Goal: Transaction & Acquisition: Purchase product/service

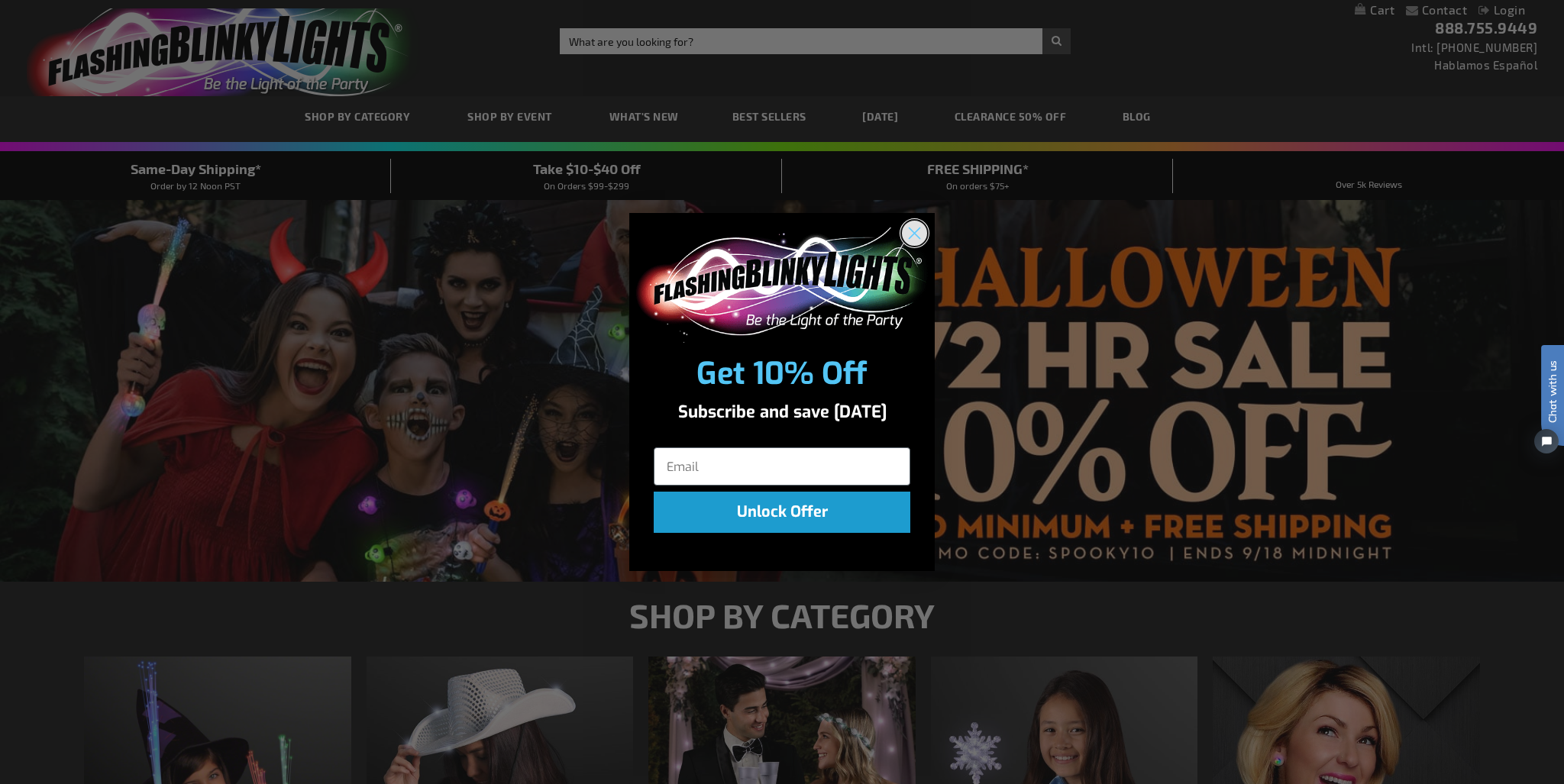
click at [913, 229] on circle "Close dialog" at bounding box center [914, 233] width 25 height 25
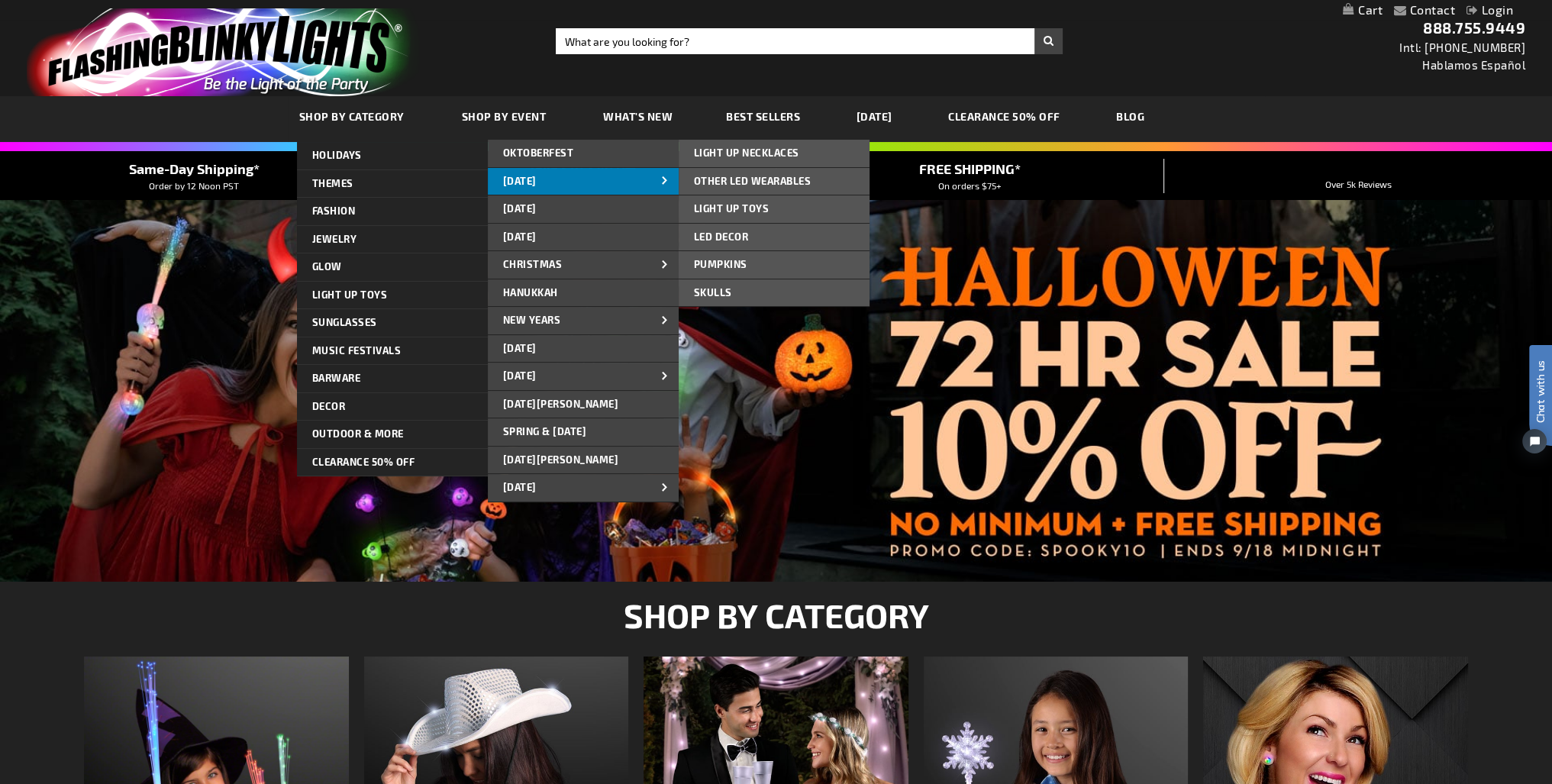
click at [571, 176] on link "[DATE]" at bounding box center [583, 181] width 191 height 27
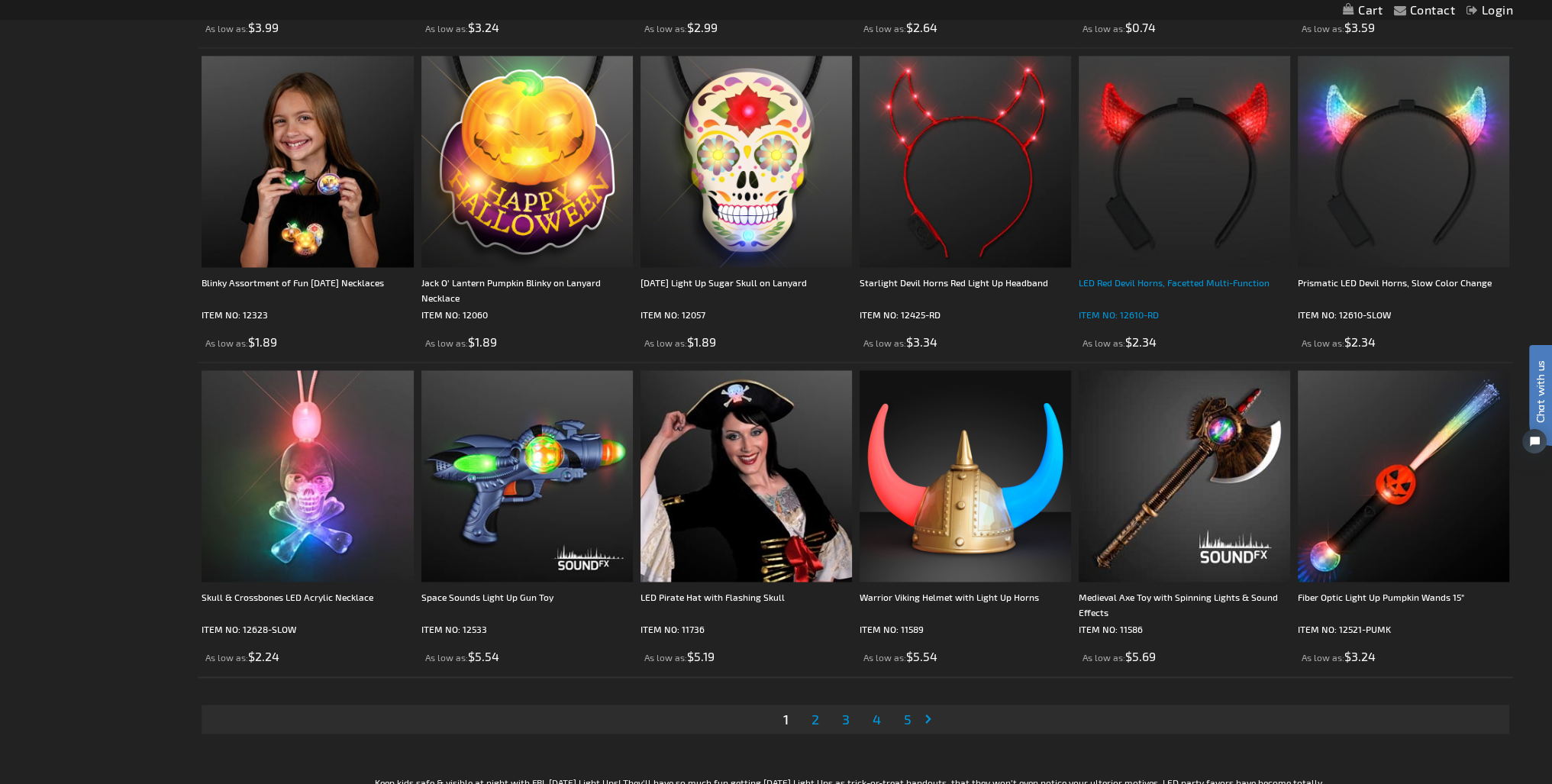
scroll to position [3129, 0]
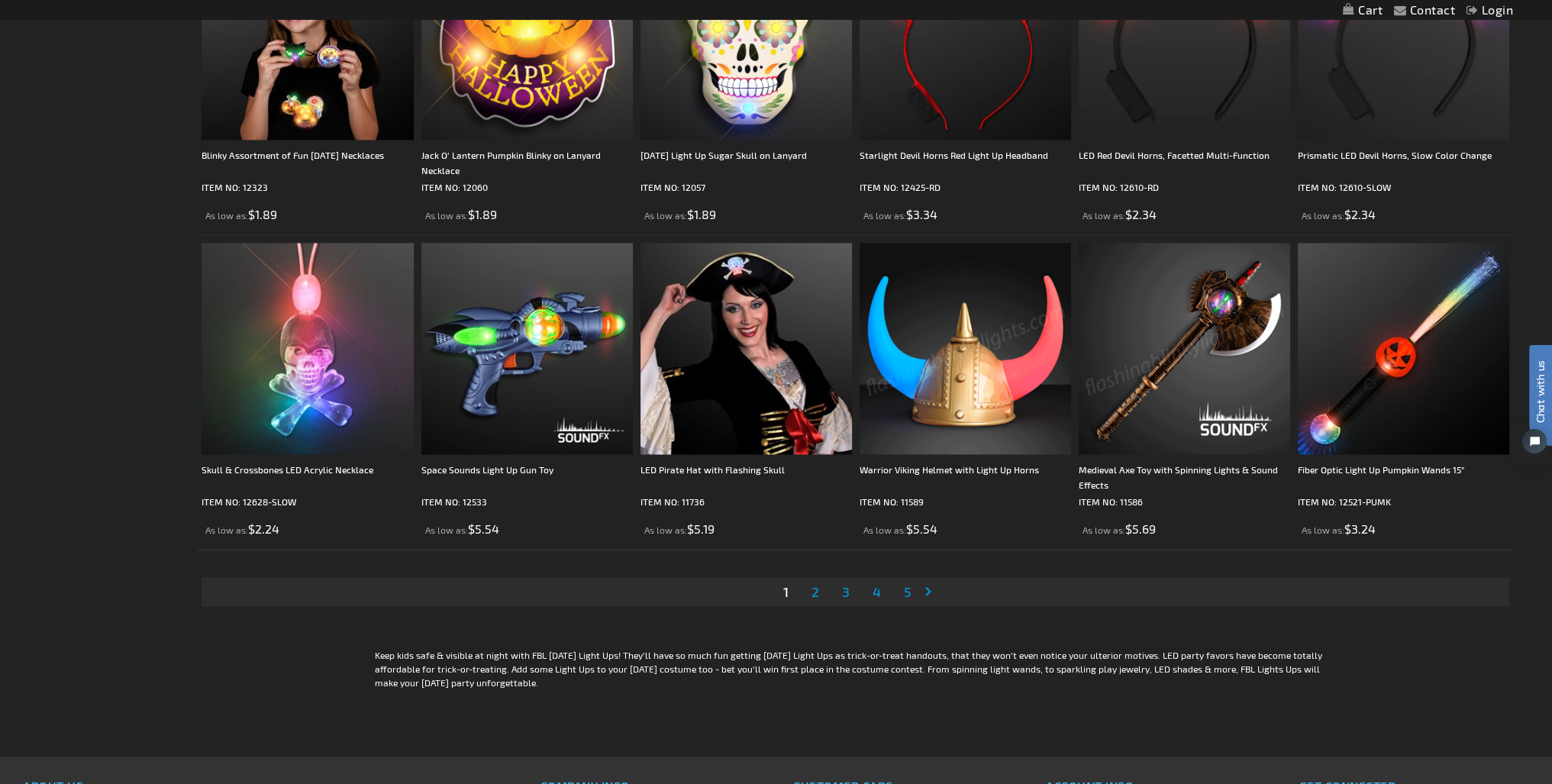
click at [816, 589] on span "2" at bounding box center [816, 591] width 8 height 16
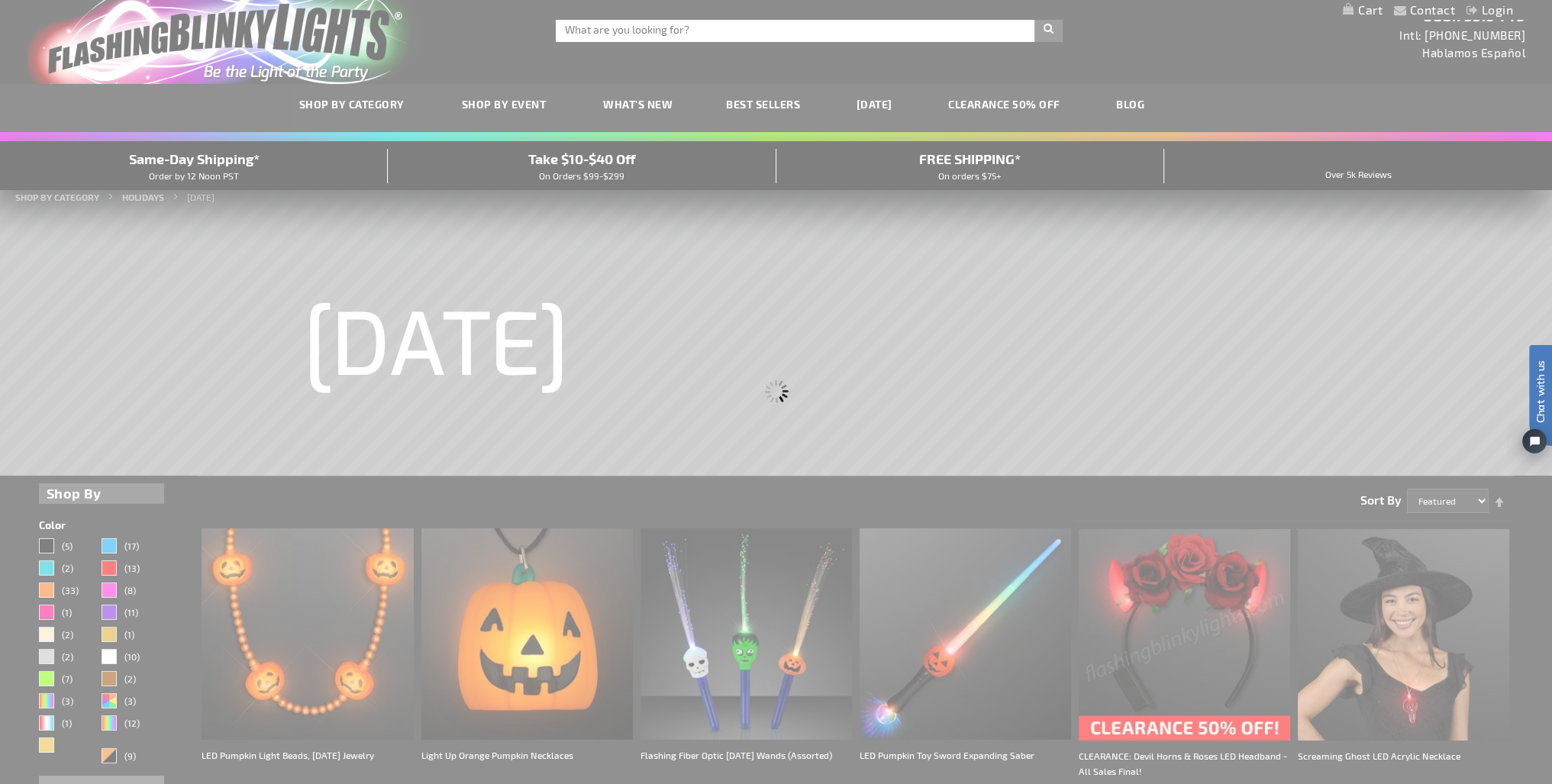
scroll to position [0, 0]
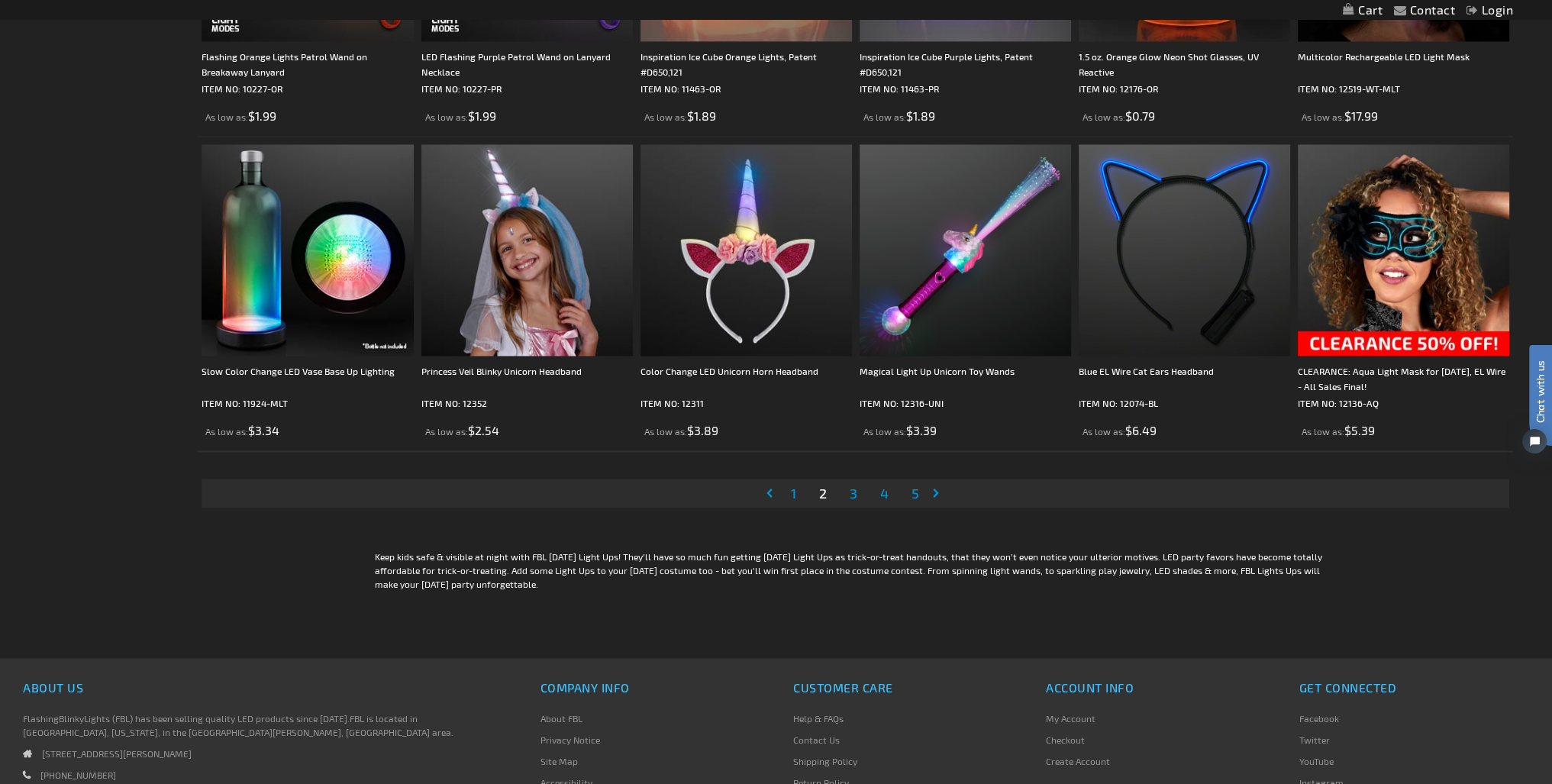
scroll to position [3282, 0]
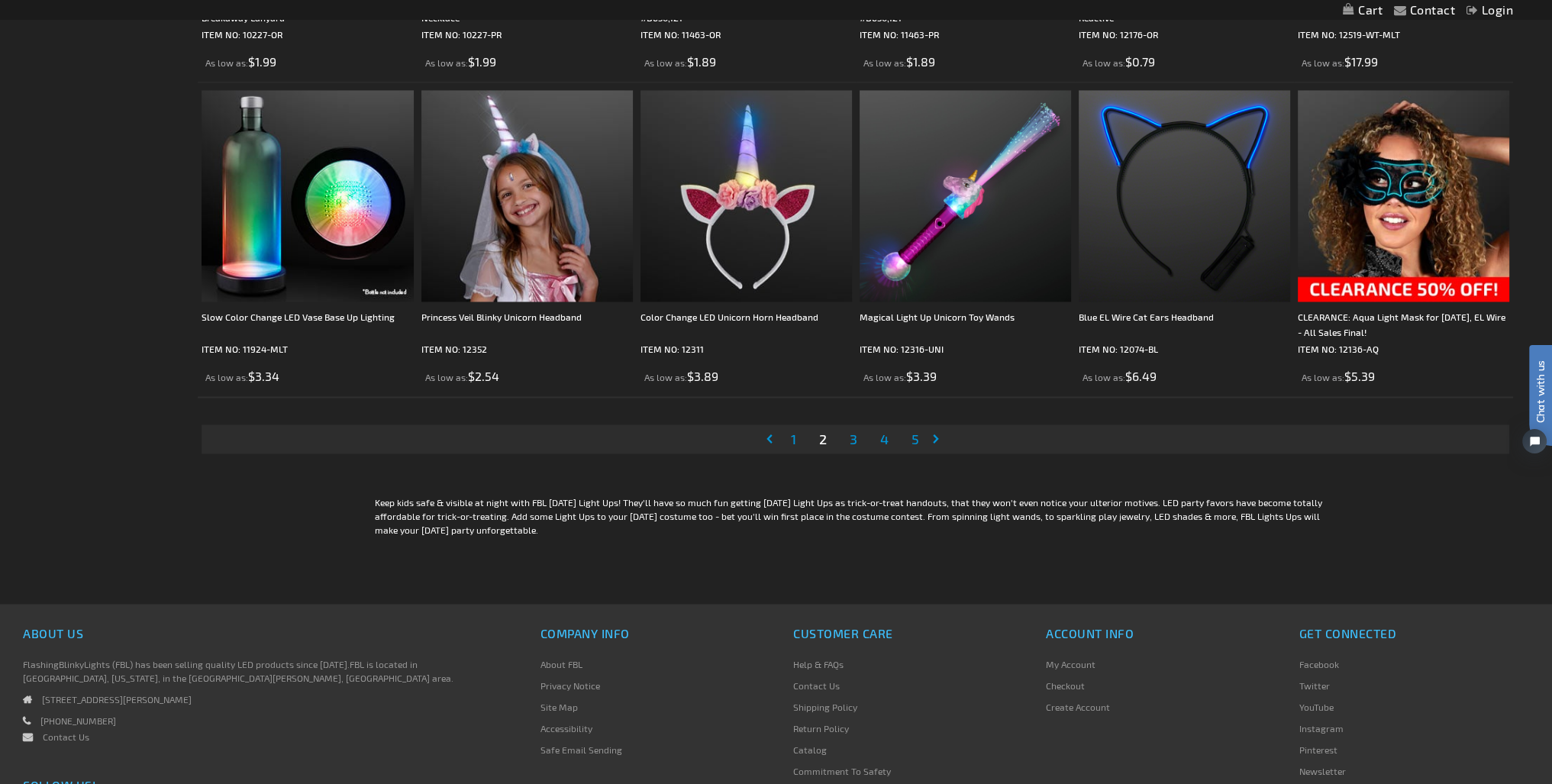
click at [852, 438] on span "3" at bounding box center [853, 438] width 8 height 16
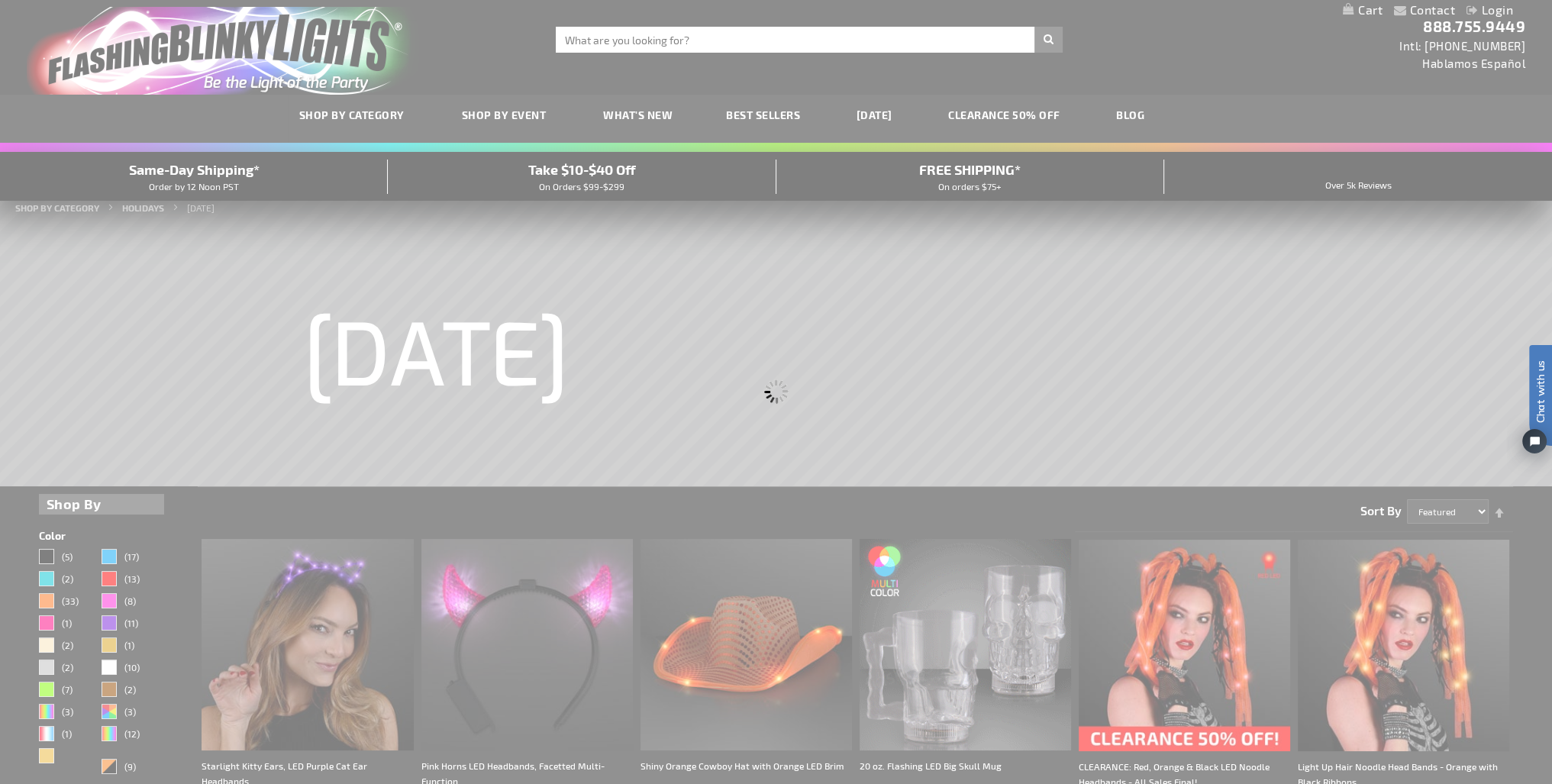
scroll to position [0, 0]
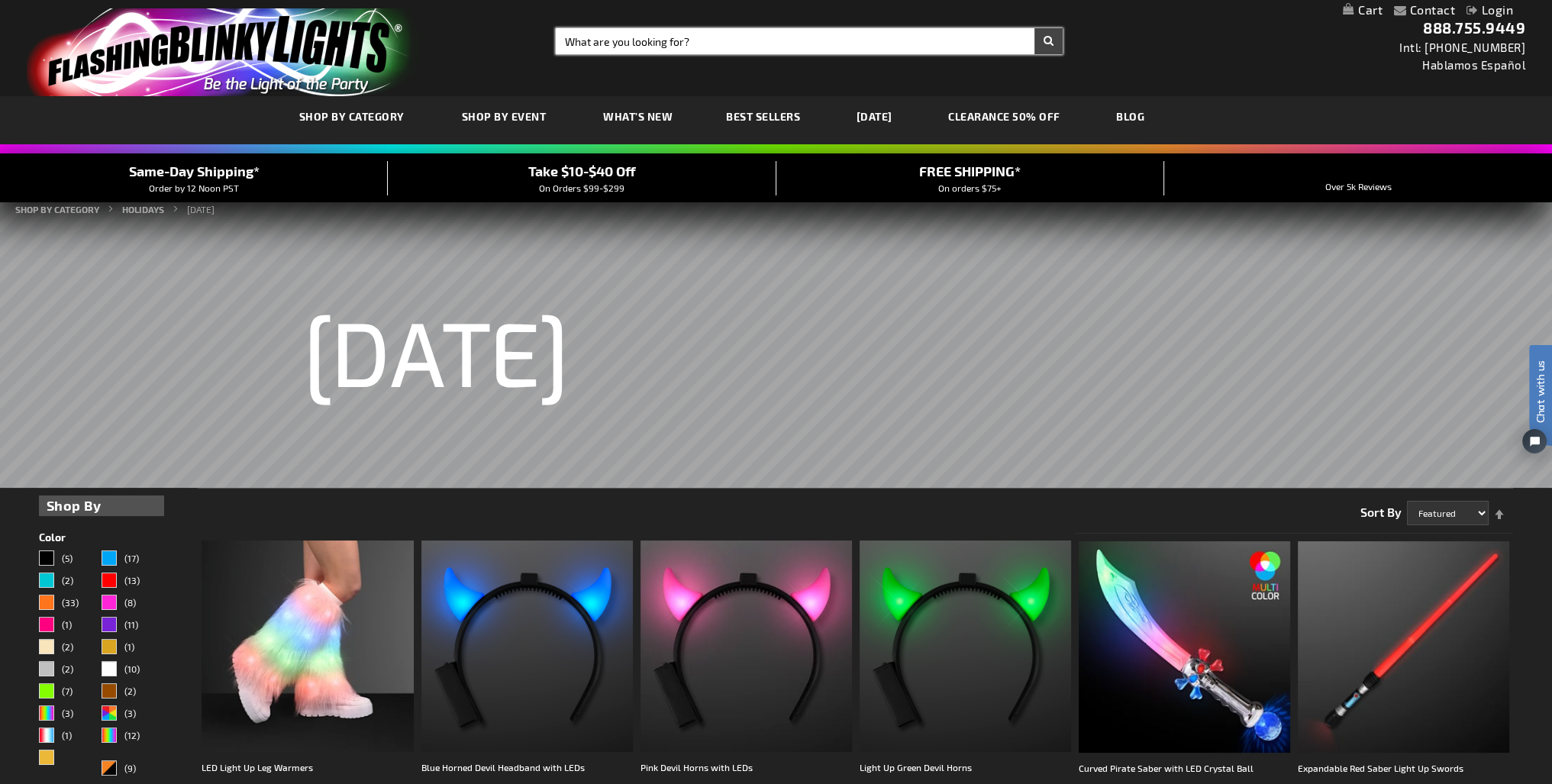
click at [632, 44] on input "Search" at bounding box center [809, 41] width 508 height 26
type input "wand lights"
click at [1034, 28] on button "Search" at bounding box center [1048, 41] width 28 height 26
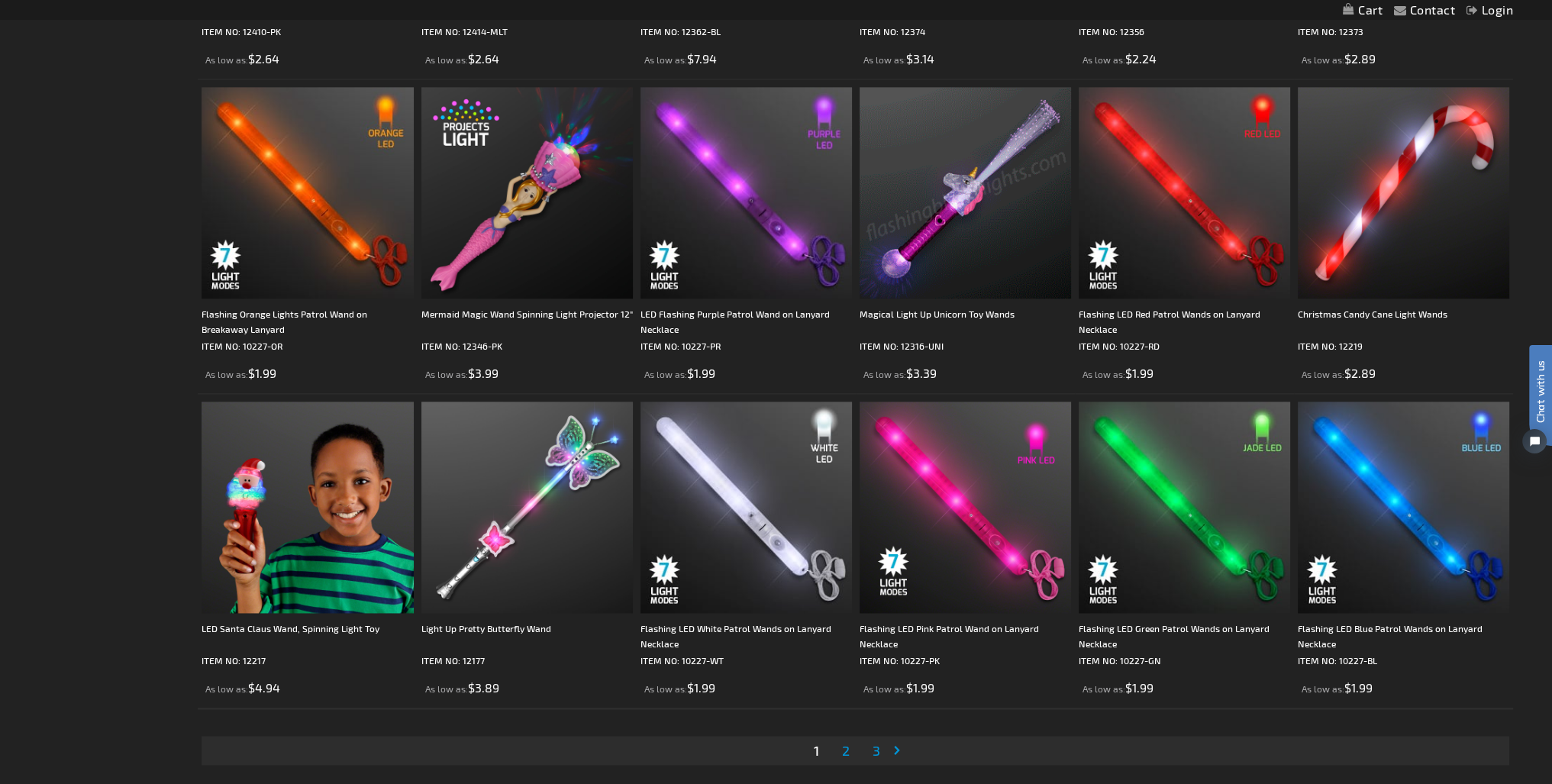
scroll to position [2824, 0]
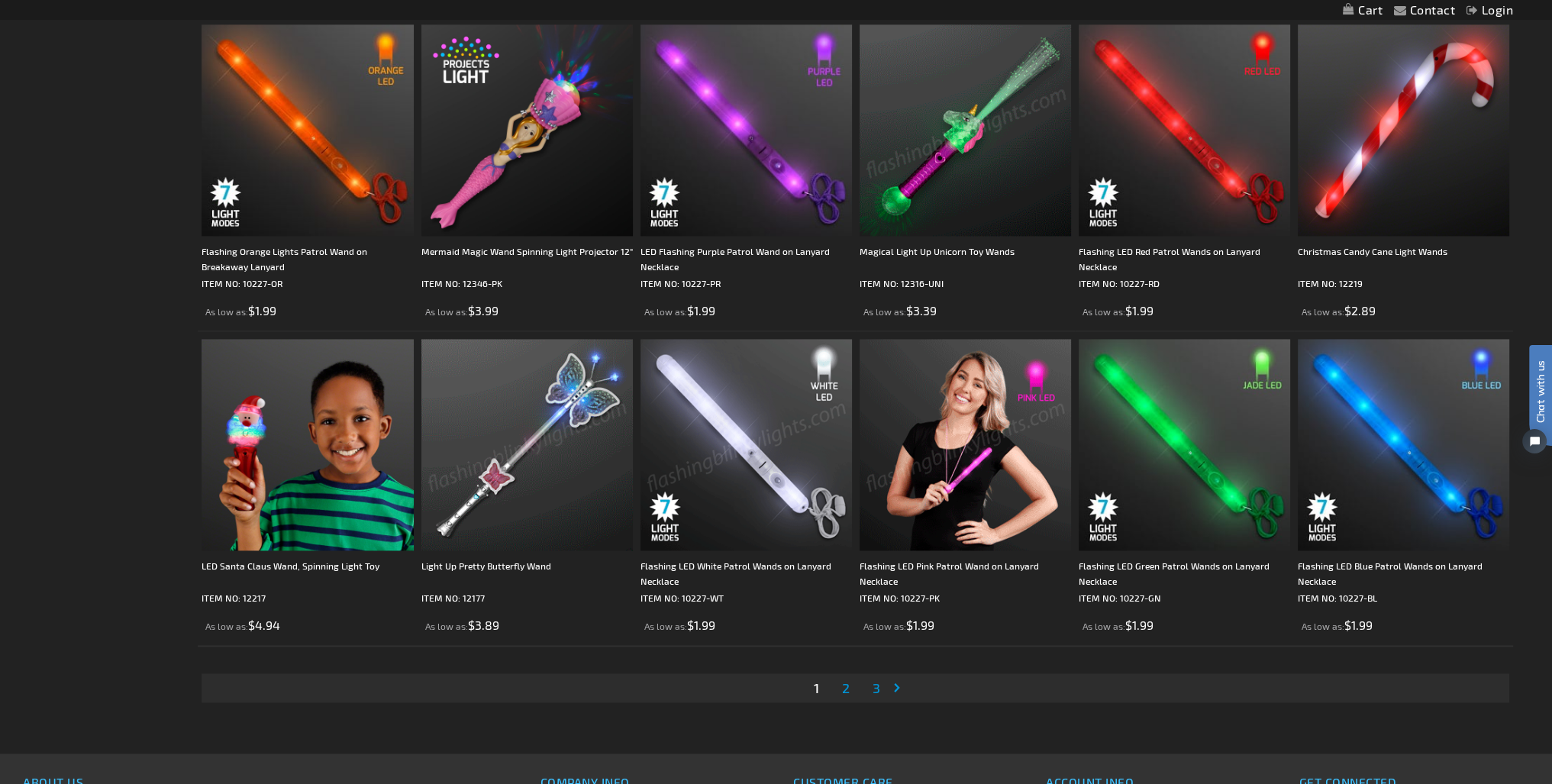
click at [534, 429] on img at bounding box center [527, 444] width 211 height 211
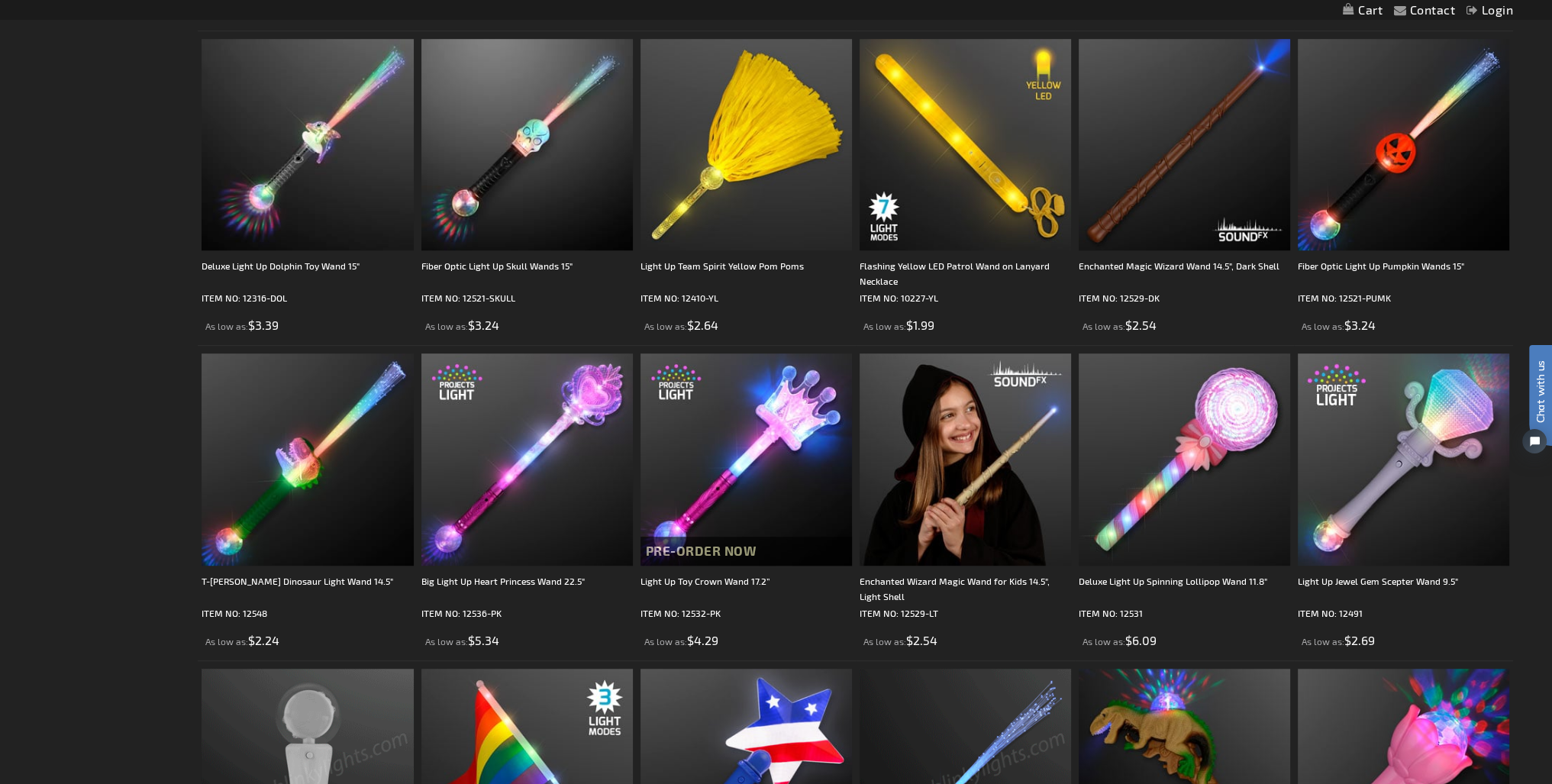
scroll to position [1221, 0]
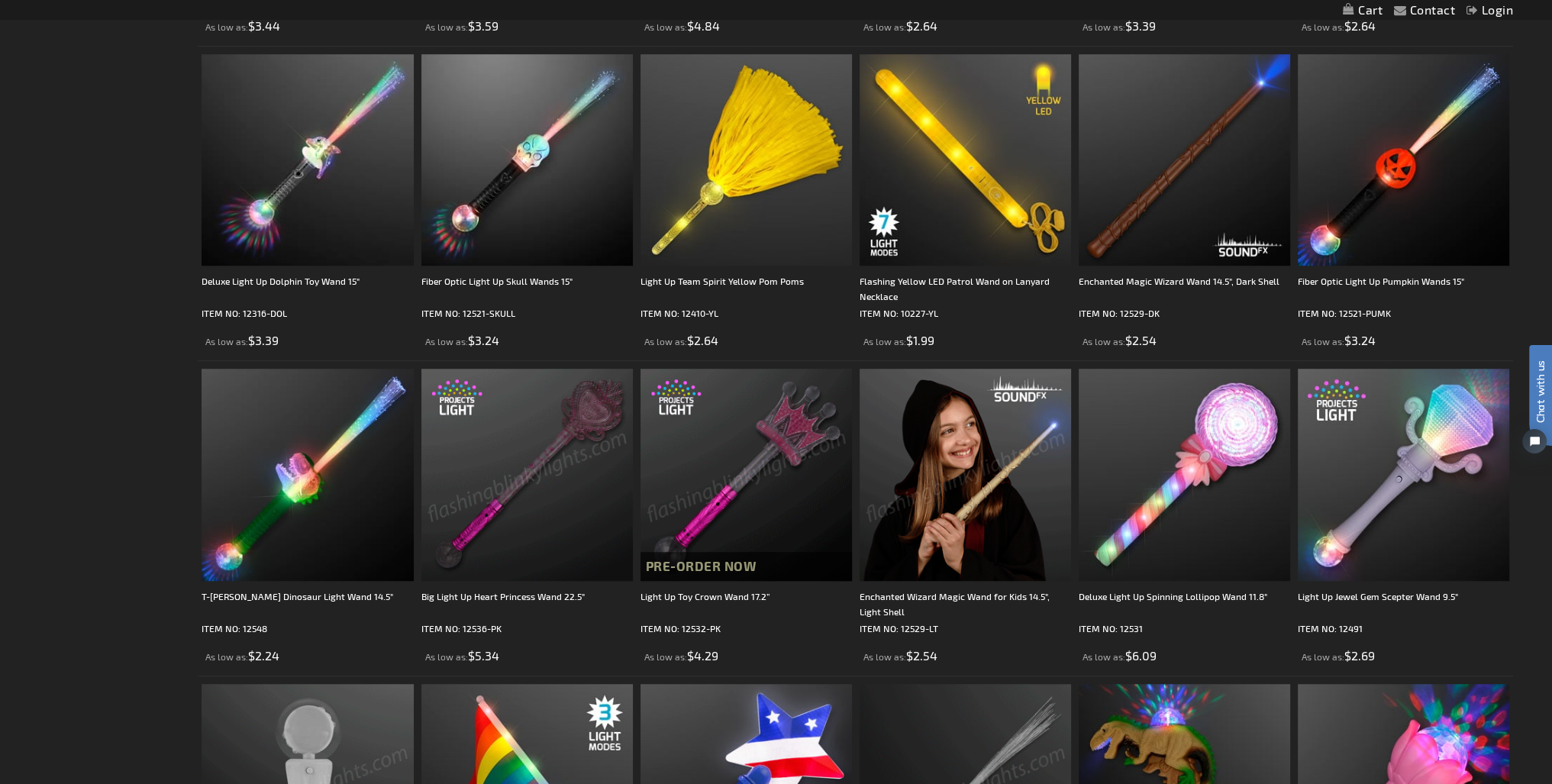
click at [526, 485] on img at bounding box center [527, 474] width 211 height 211
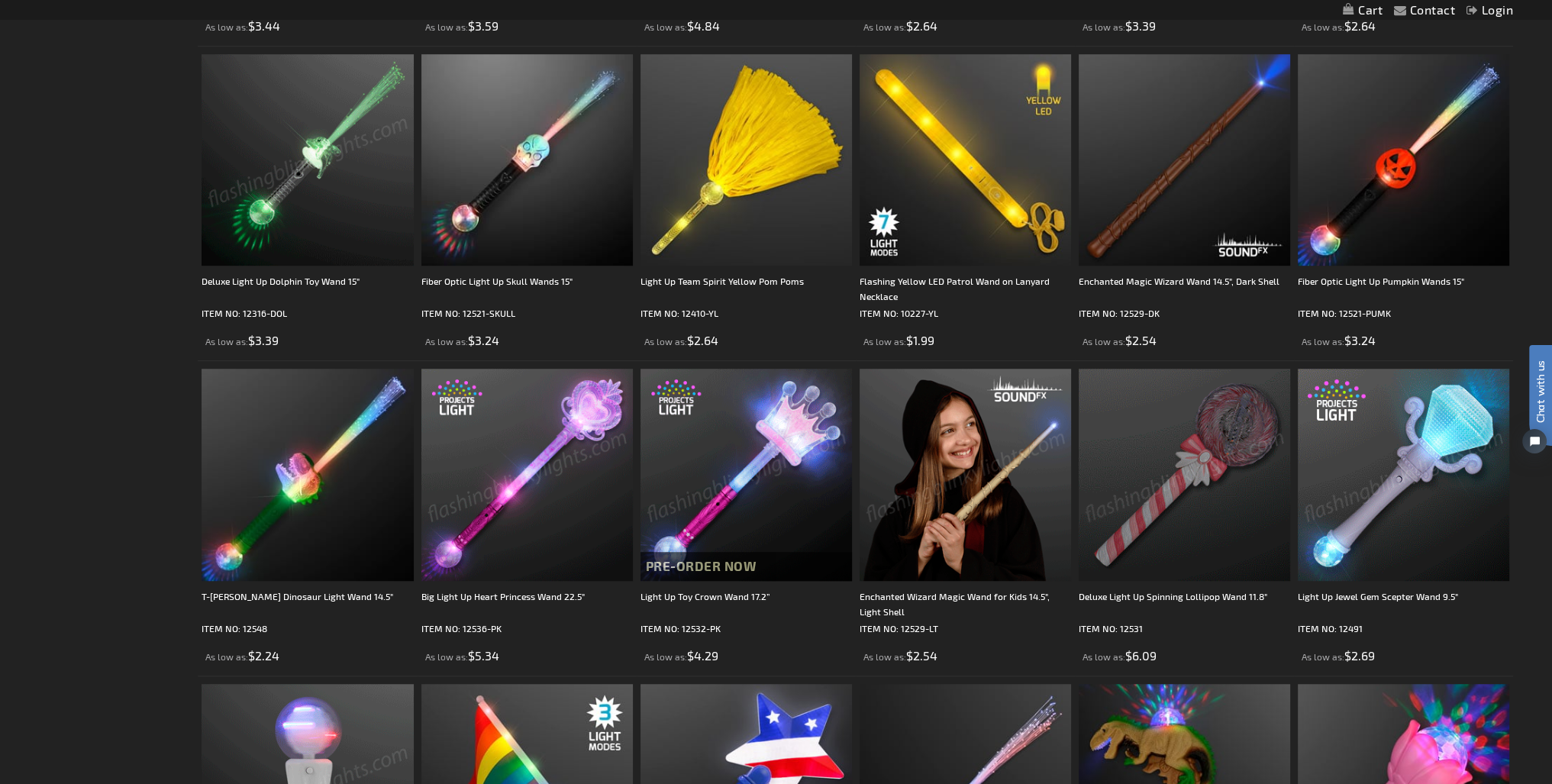
click at [1382, 503] on img at bounding box center [1403, 474] width 211 height 211
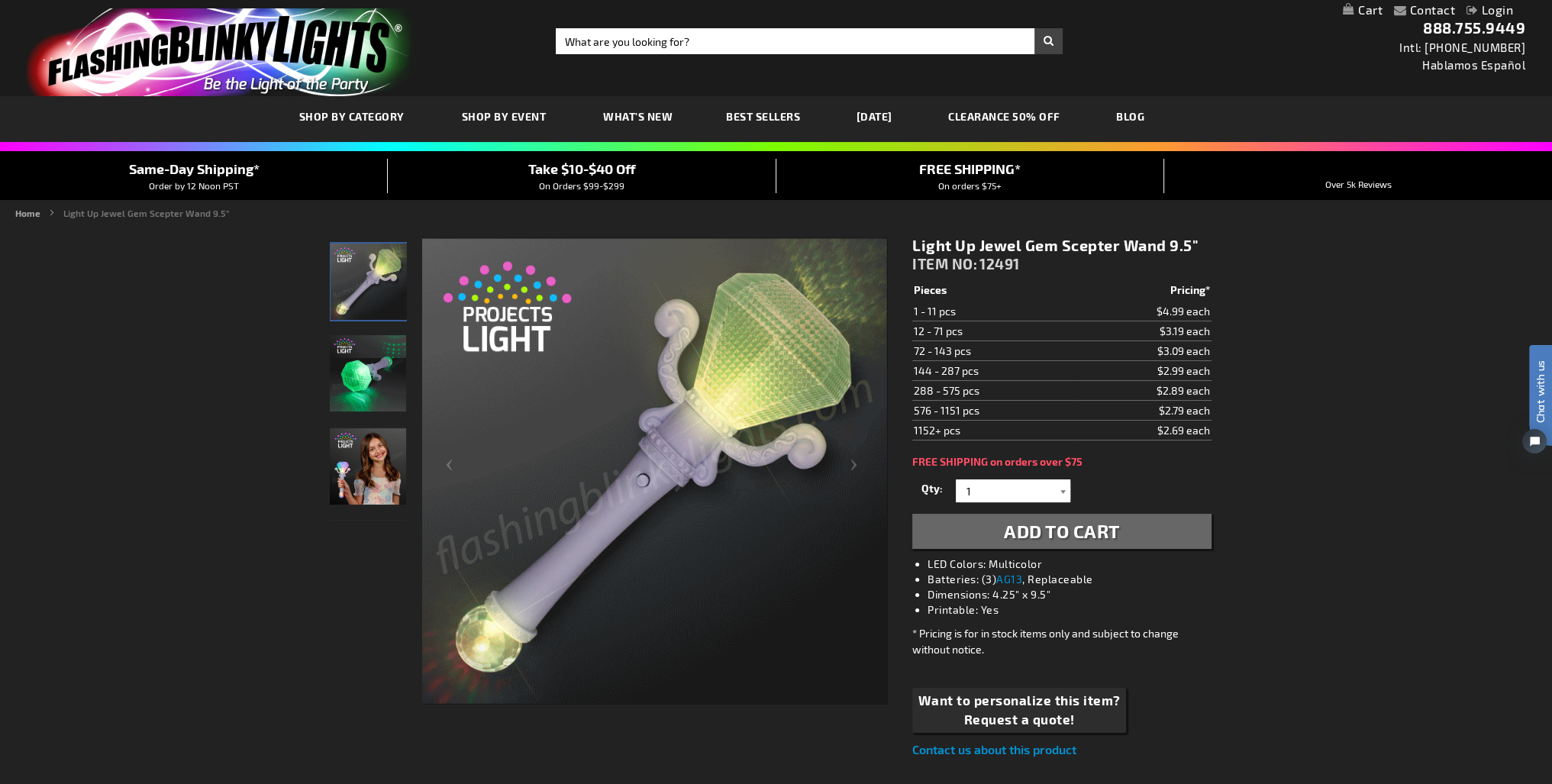
click at [1067, 485] on div at bounding box center [1062, 490] width 15 height 23
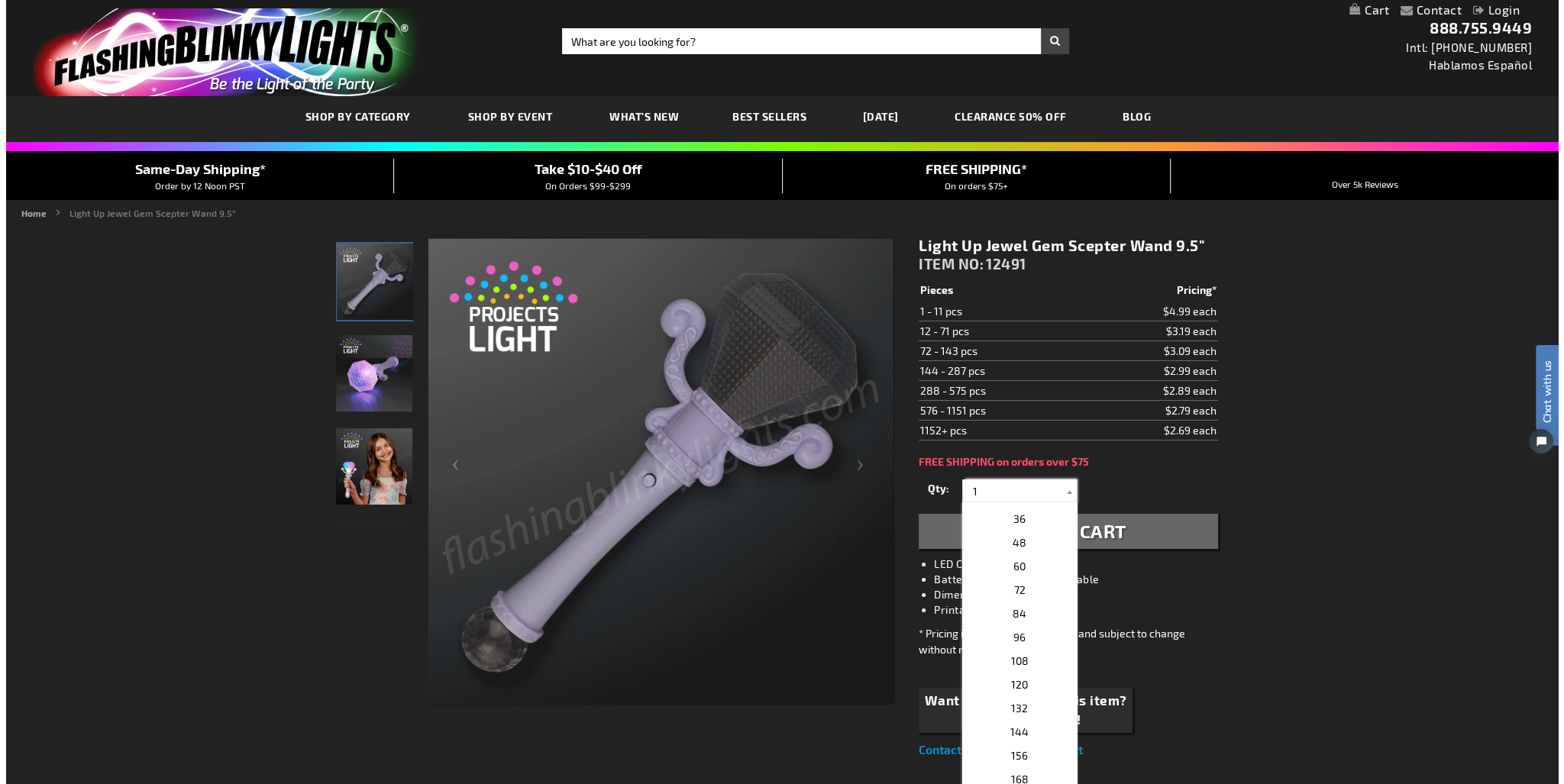
scroll to position [306, 0]
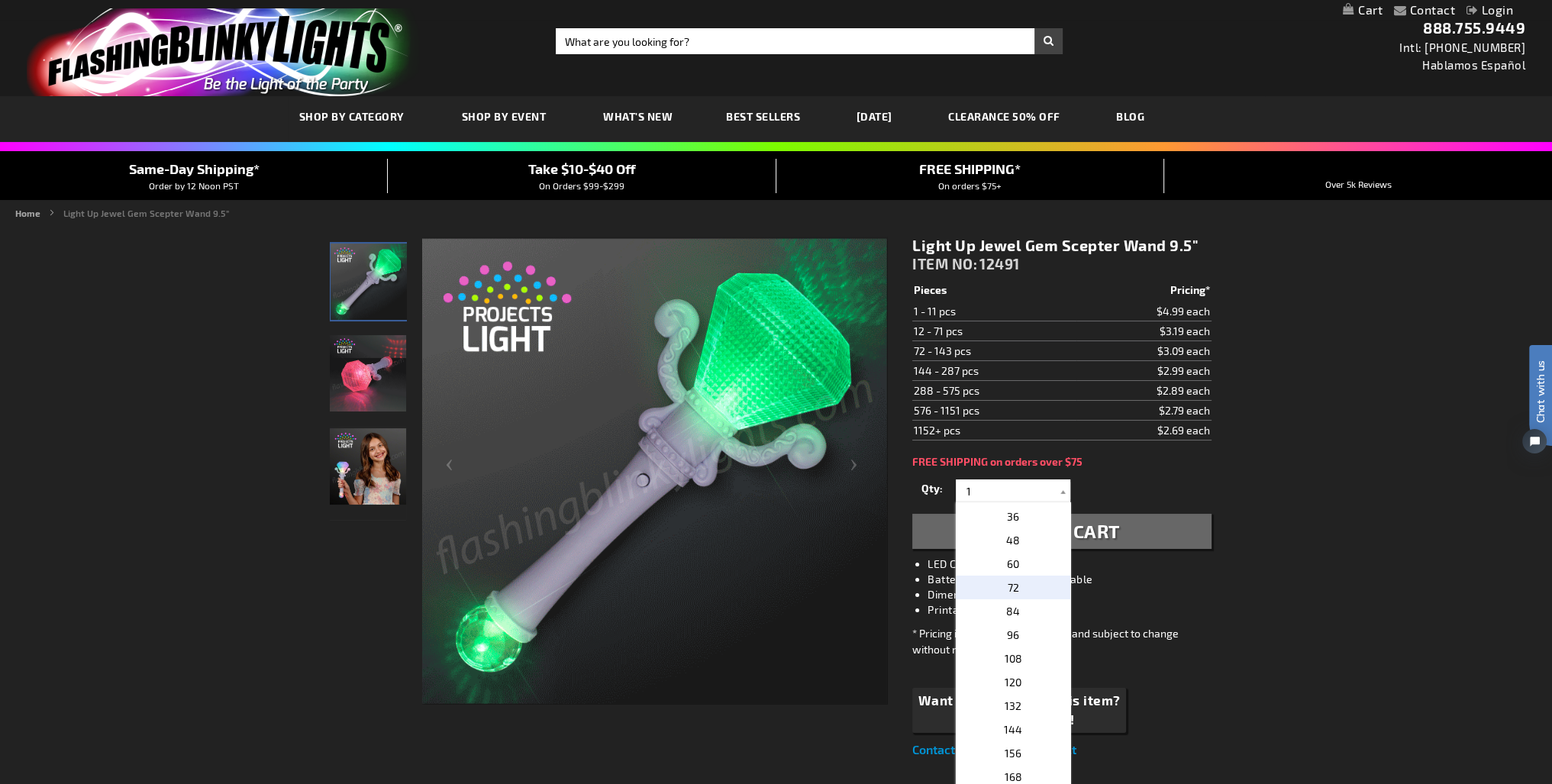
click at [1014, 582] on p "72" at bounding box center [1013, 588] width 115 height 24
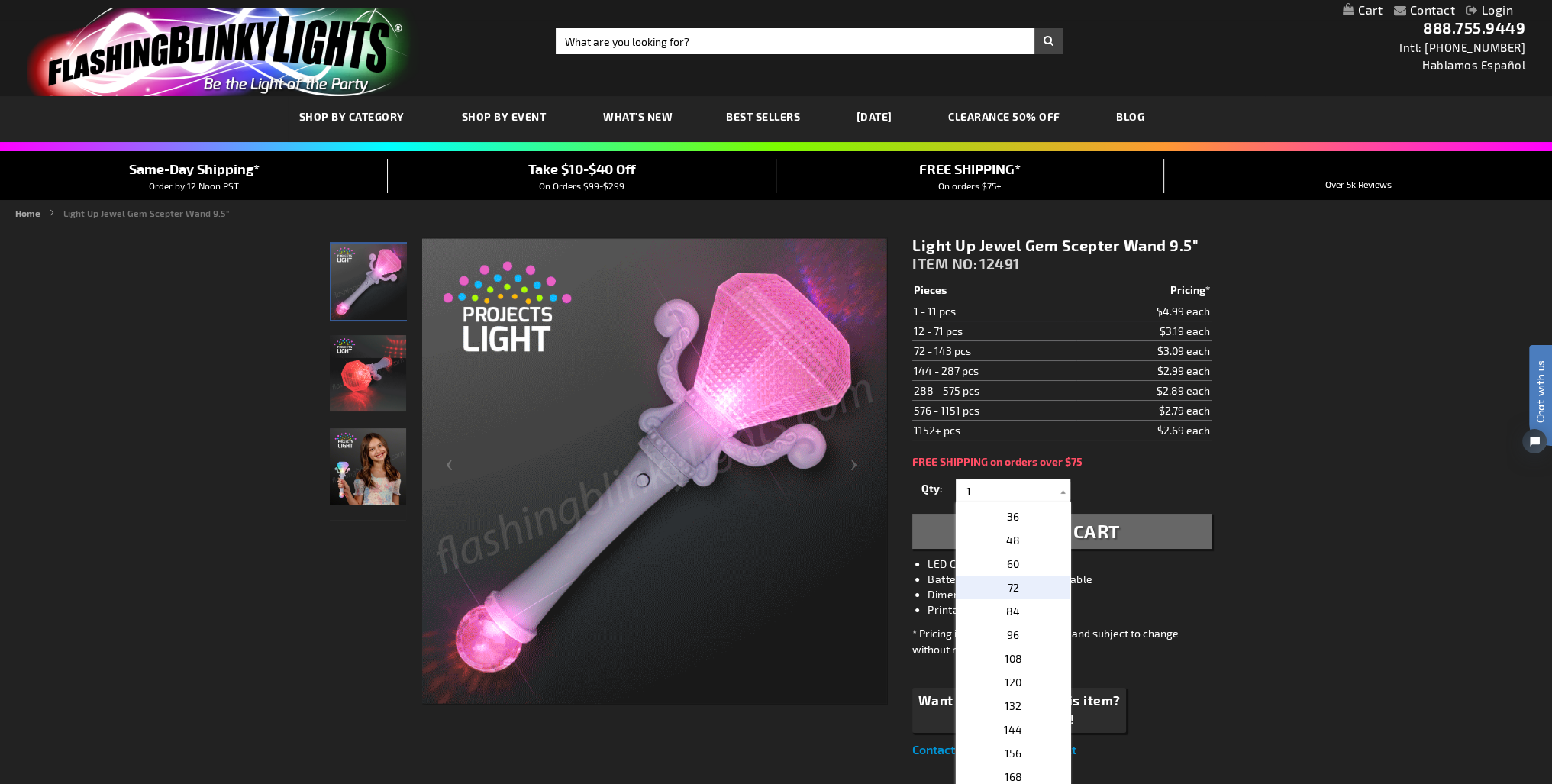
type input "72"
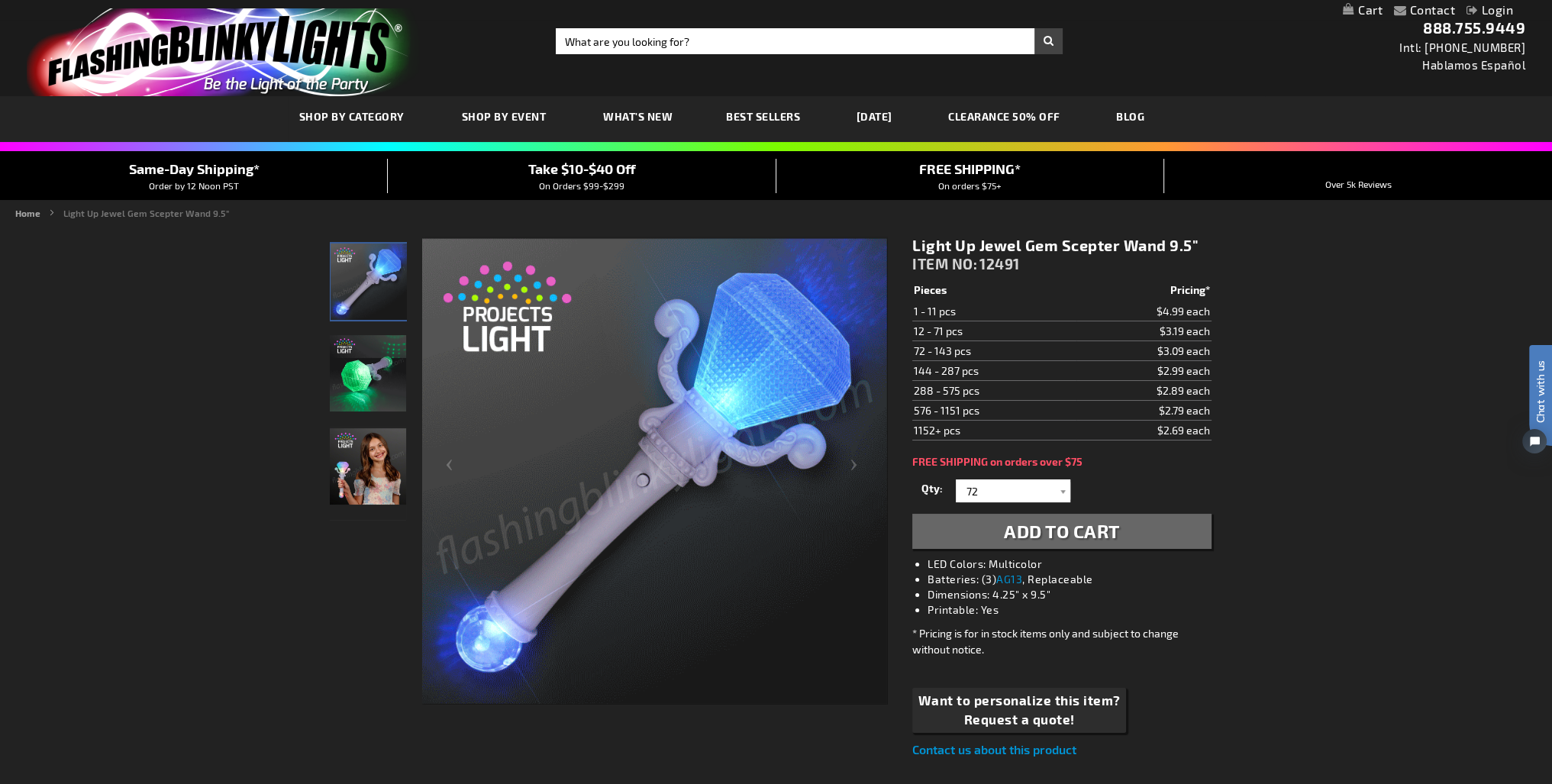
click at [1045, 537] on span "Add to Cart" at bounding box center [1062, 531] width 116 height 22
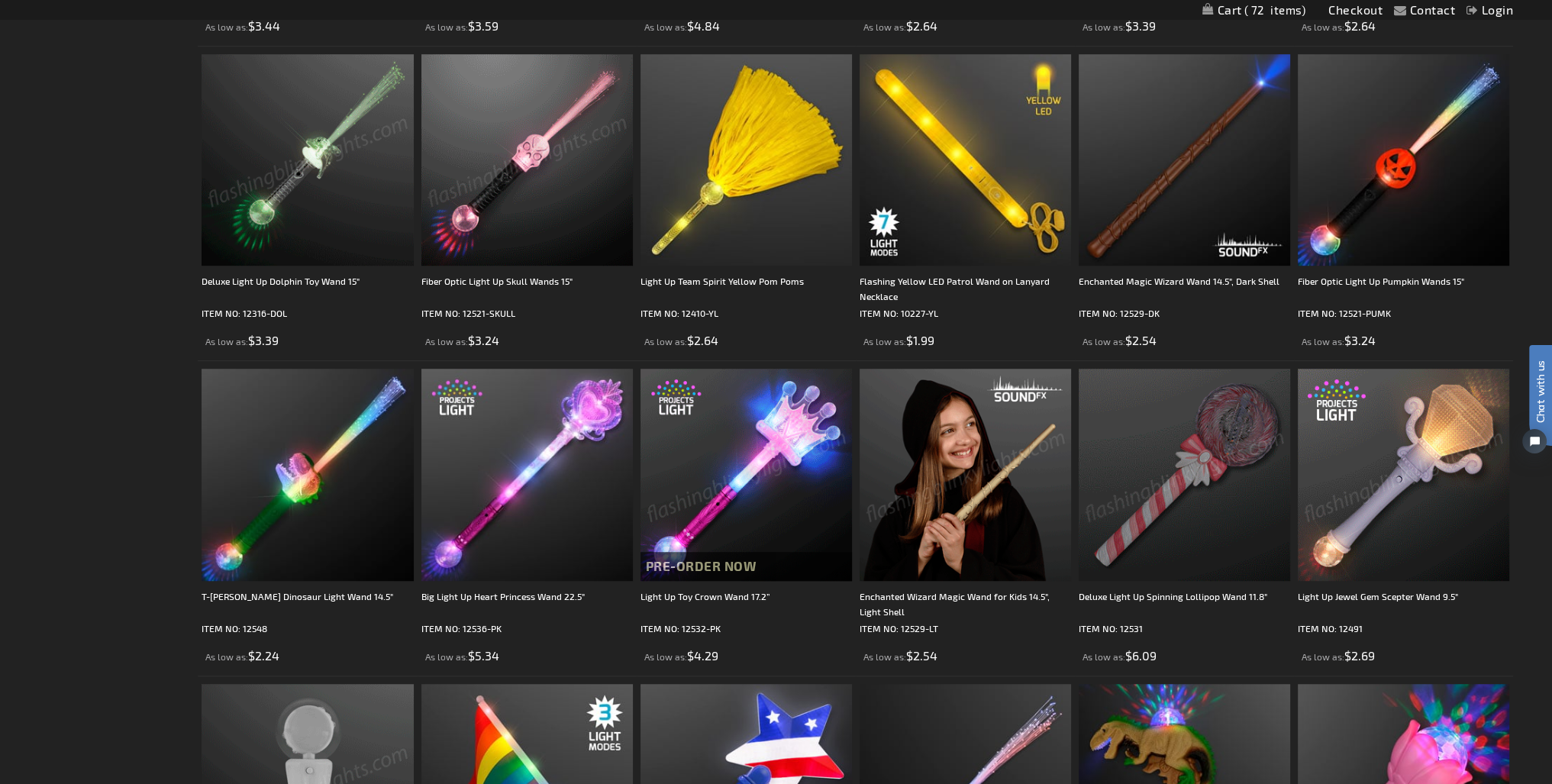
click at [1371, 496] on img at bounding box center [1403, 474] width 211 height 211
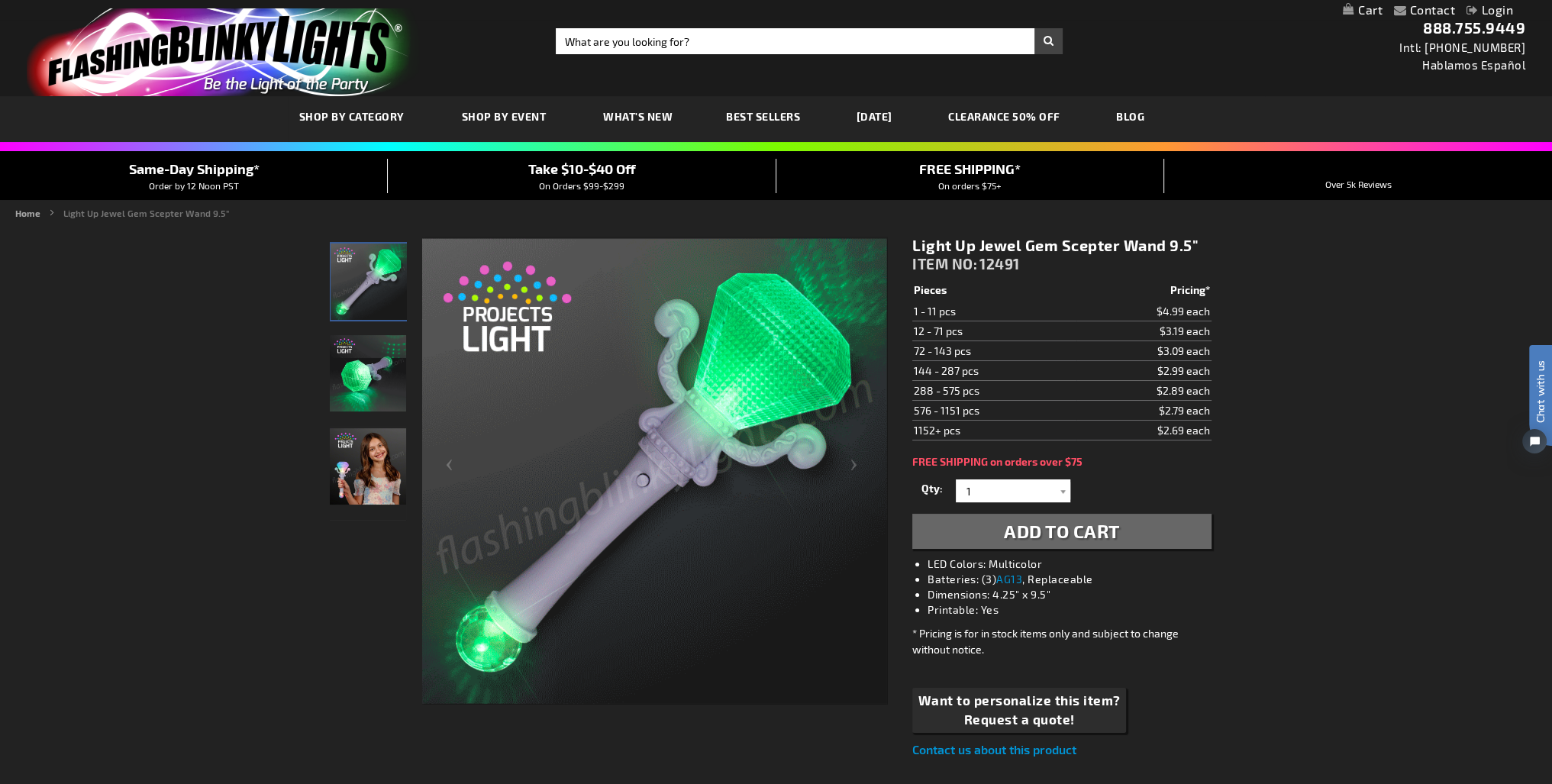
click at [357, 468] on img "Girl displaying Light Up Jewel Gem Scepter LED Wand" at bounding box center [368, 466] width 76 height 76
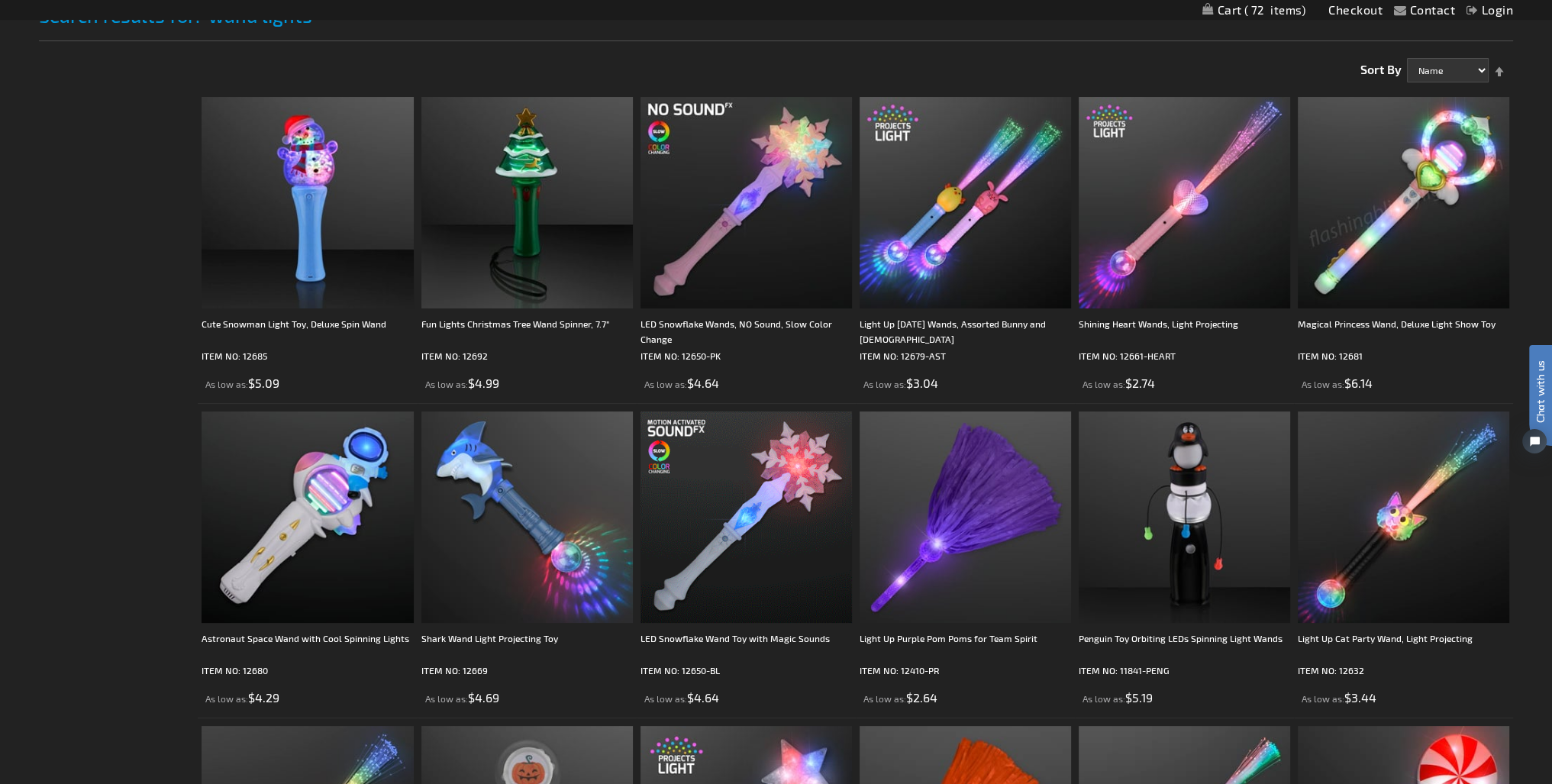
scroll to position [229, 0]
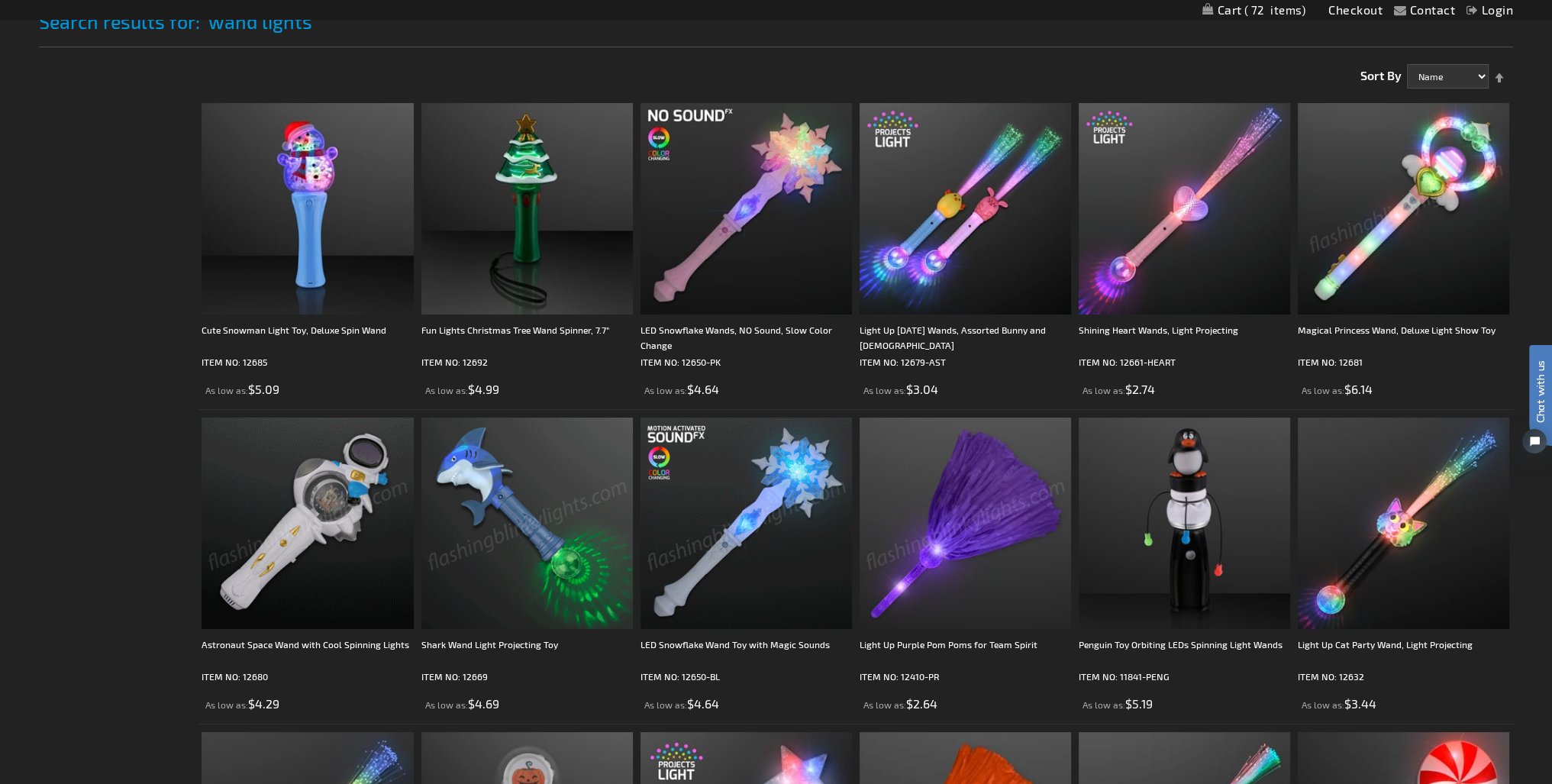
click at [301, 526] on img at bounding box center [306, 522] width 211 height 211
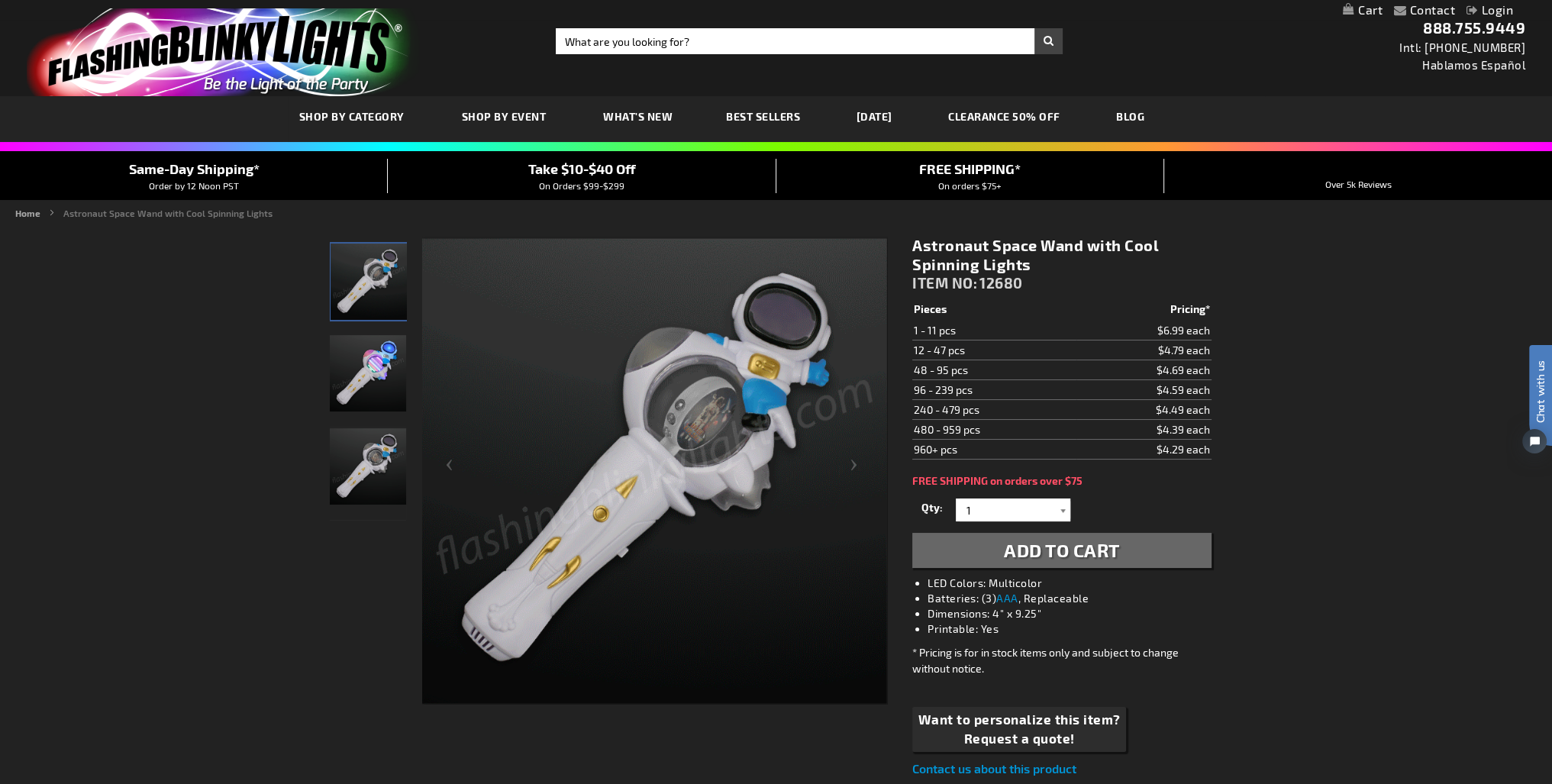
click at [1062, 500] on div at bounding box center [1062, 509] width 15 height 23
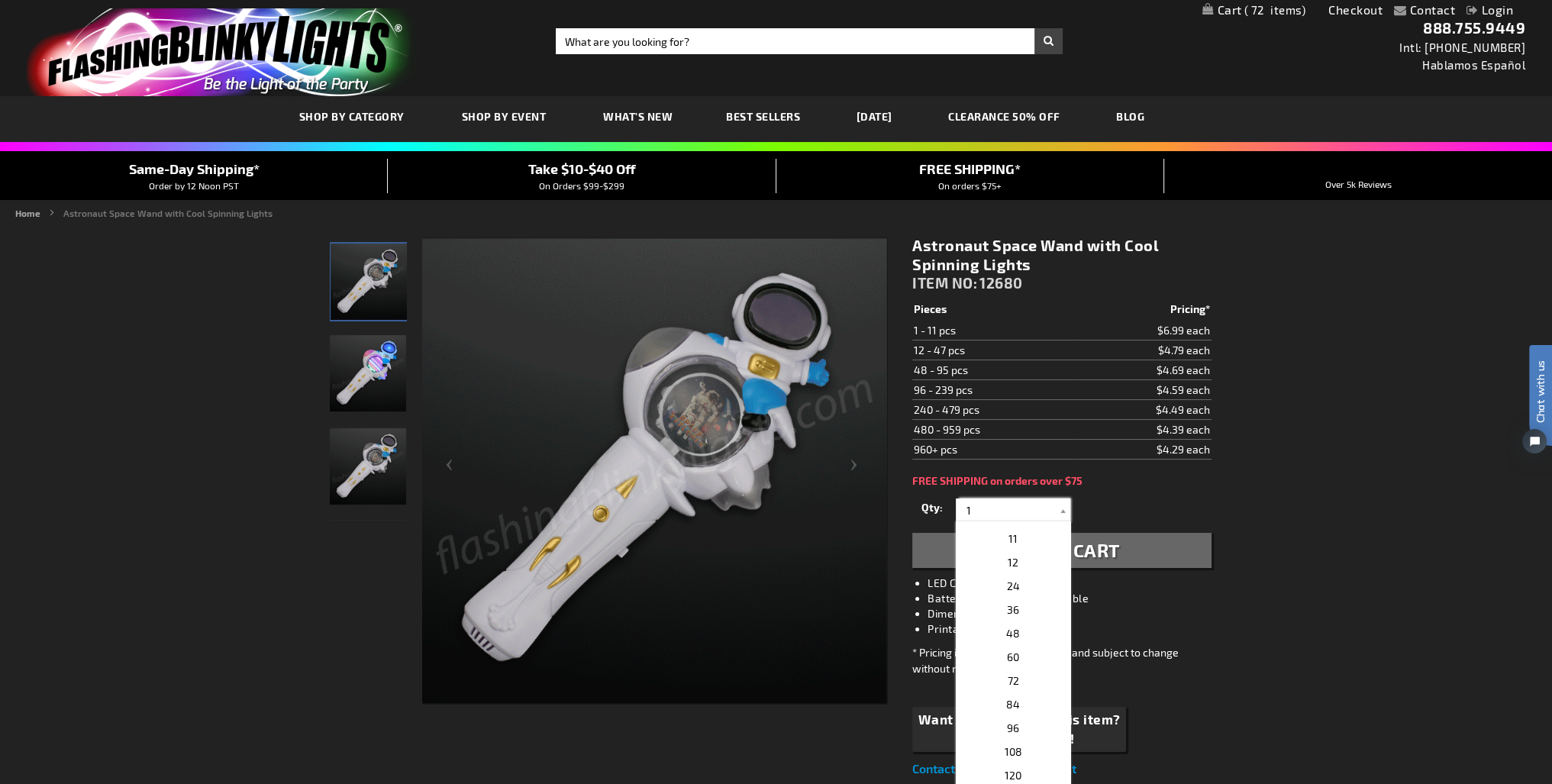
scroll to position [306, 0]
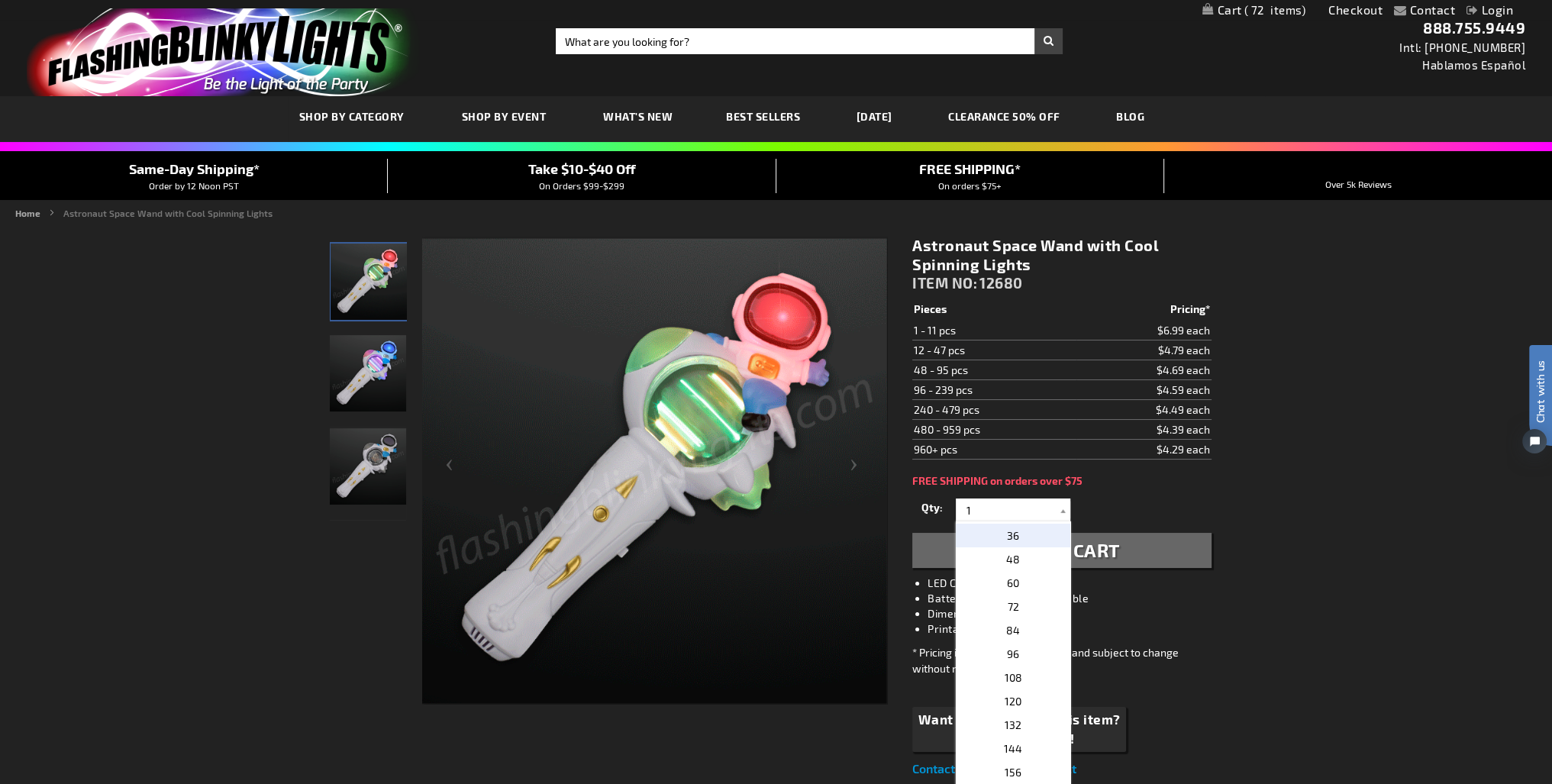
click at [1016, 530] on p "36" at bounding box center [1013, 535] width 115 height 24
type input "36"
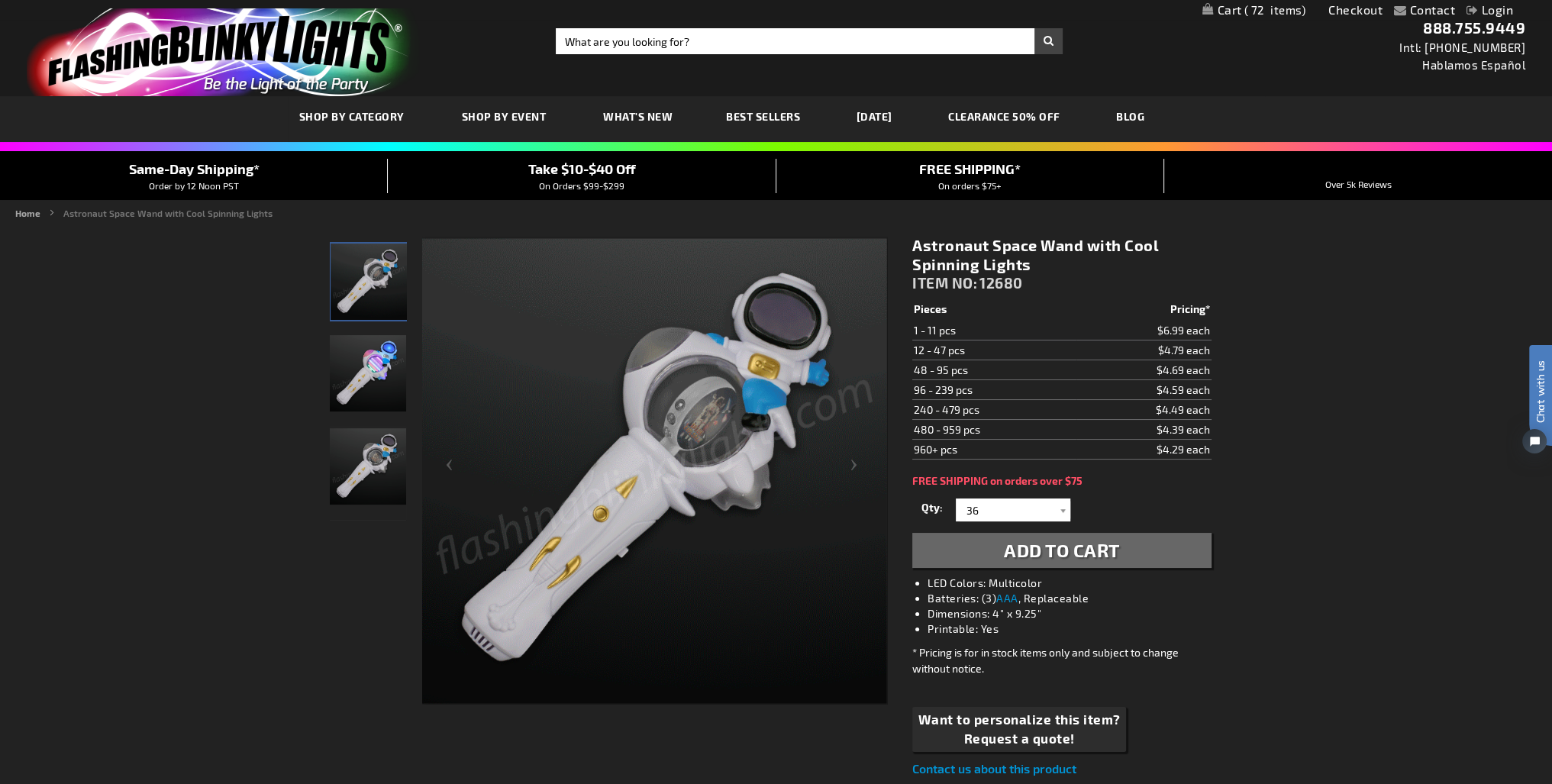
click at [1032, 548] on span "Add to Cart" at bounding box center [1062, 550] width 116 height 22
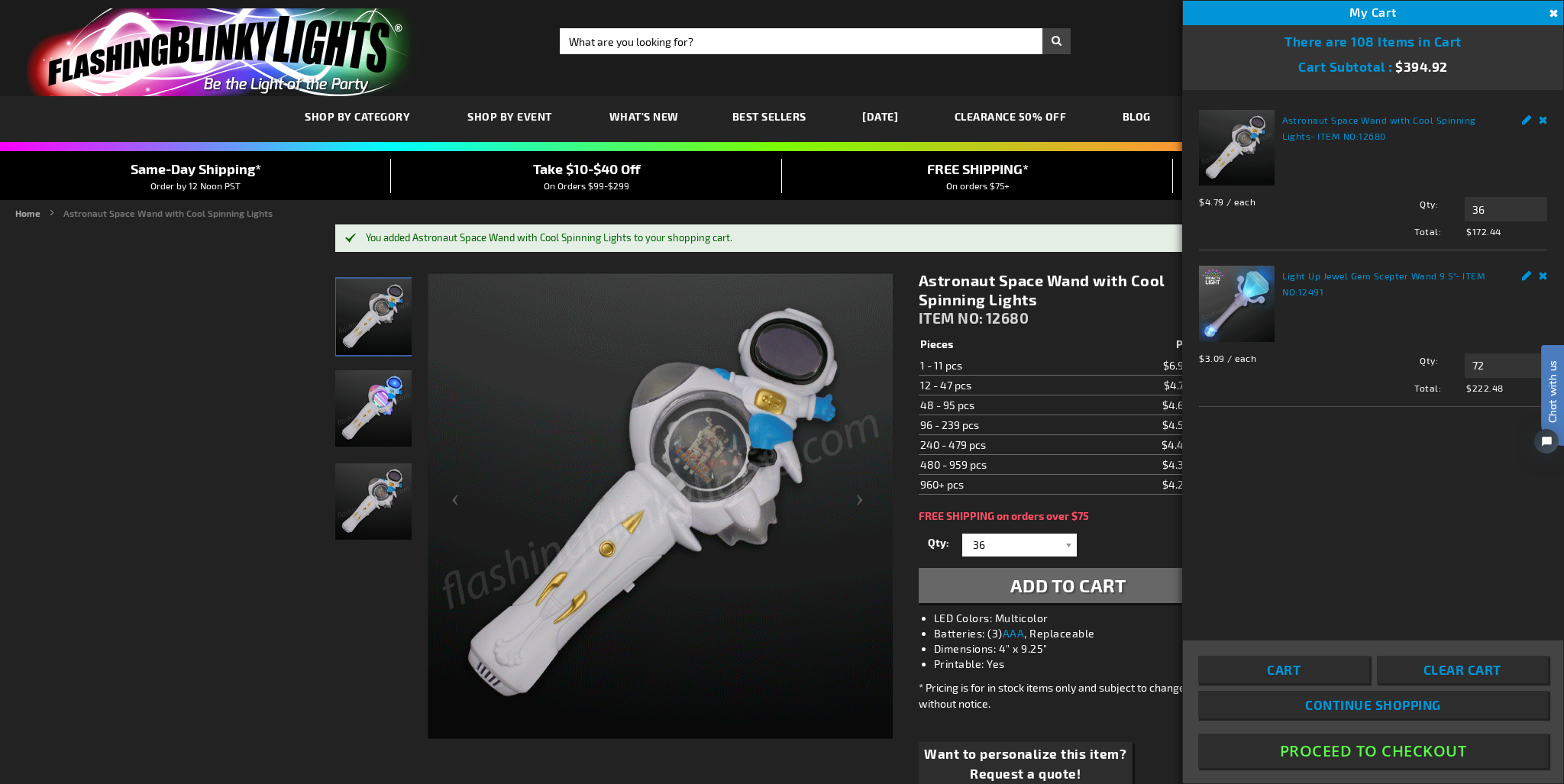
click at [1542, 270] on html "Chat with us" at bounding box center [1540, 391] width 46 height 267
click at [1542, 274] on html "Chat with us" at bounding box center [1540, 391] width 46 height 267
click at [1500, 361] on input "72" at bounding box center [1505, 365] width 83 height 24
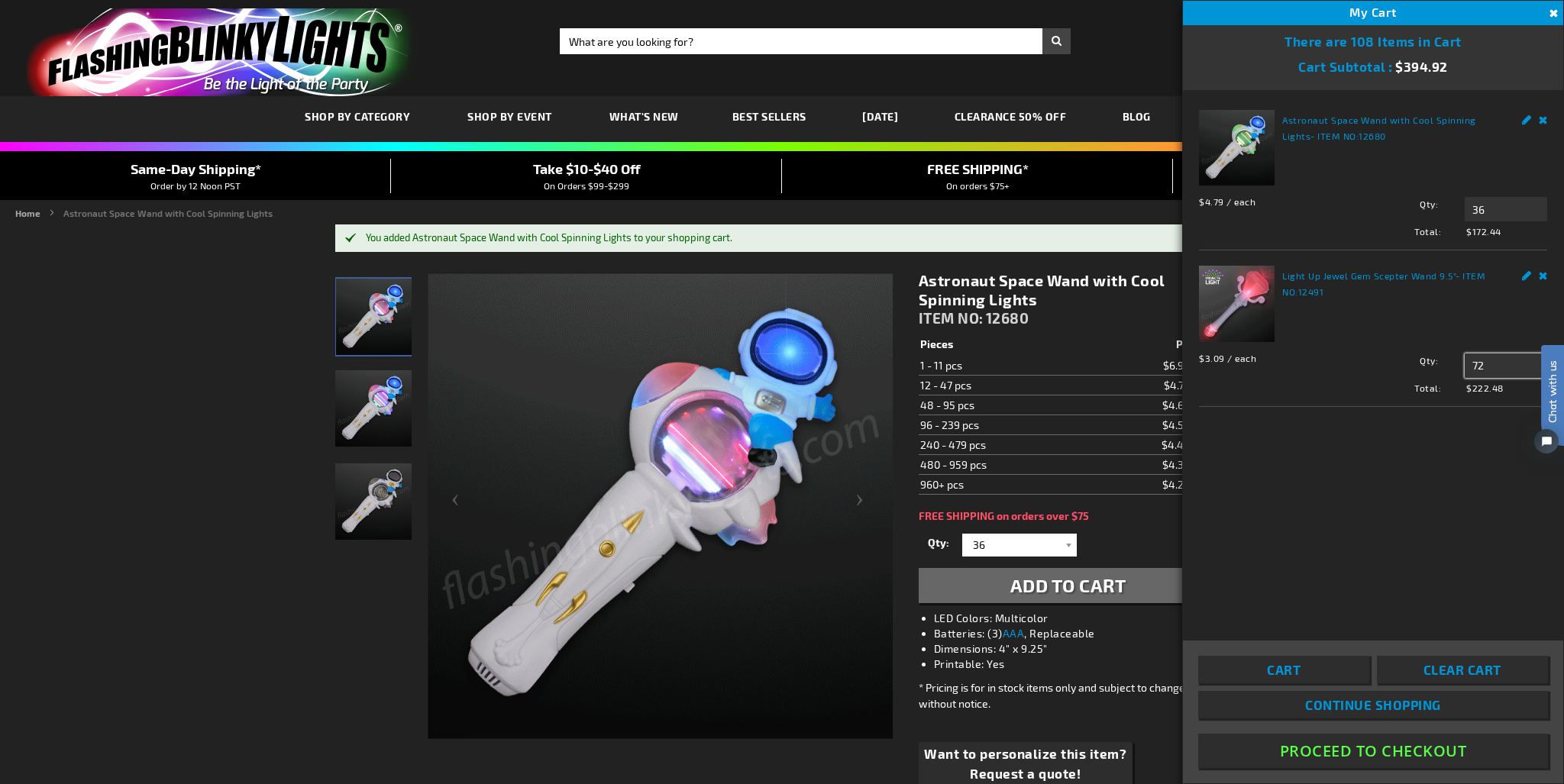
type input "7"
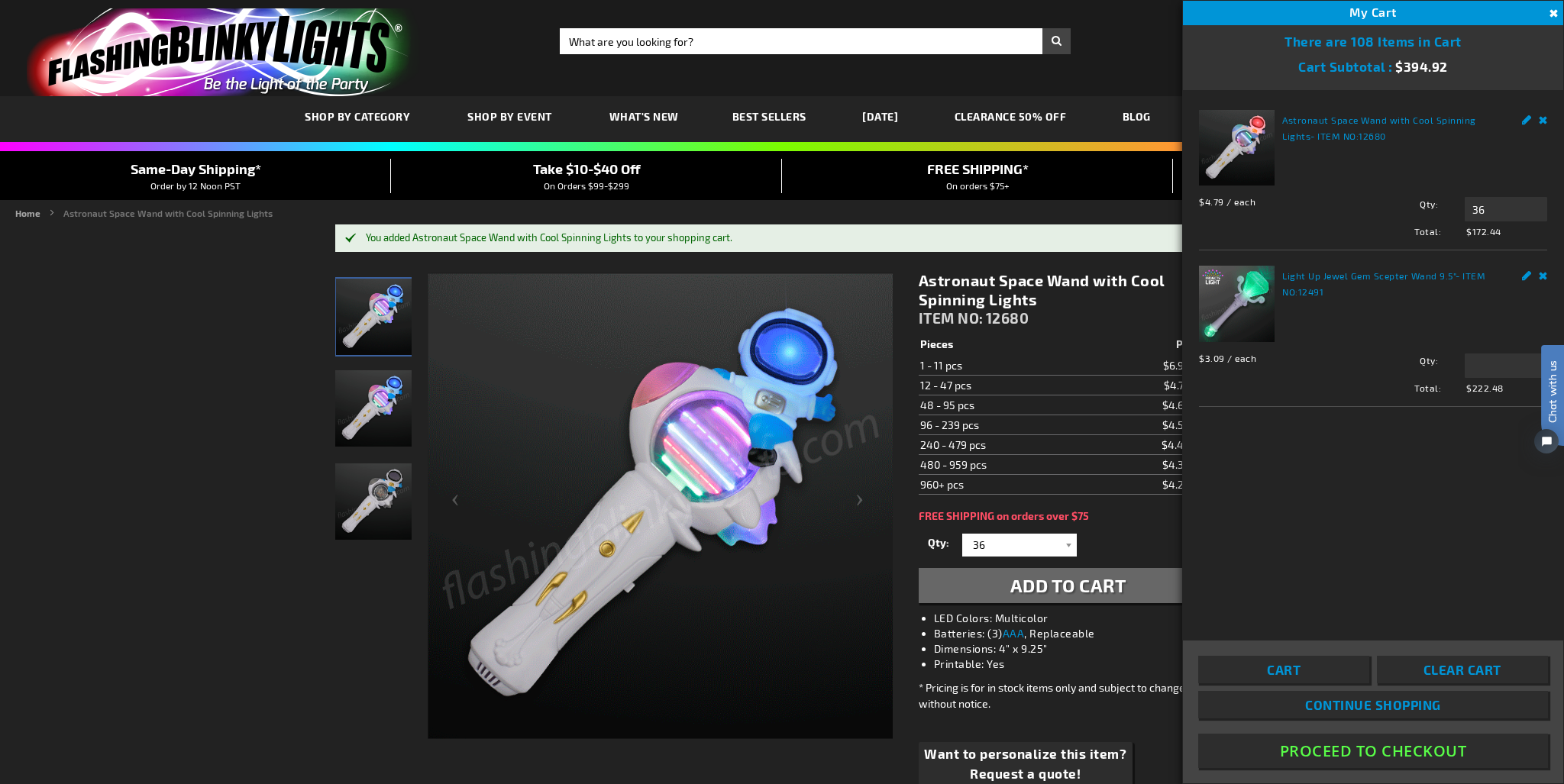
type input "72"
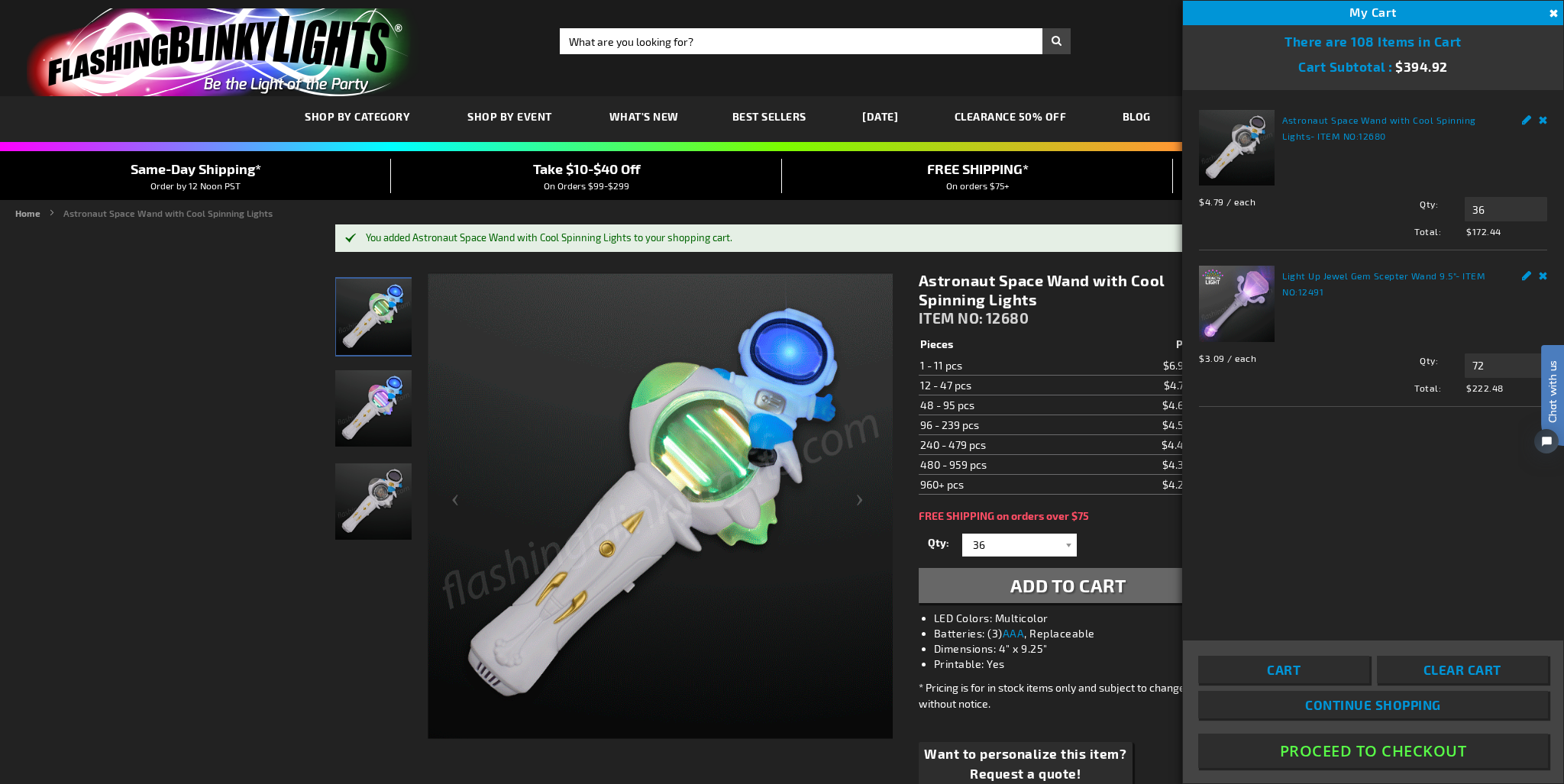
click at [1545, 273] on html "Chat with us" at bounding box center [1540, 391] width 46 height 267
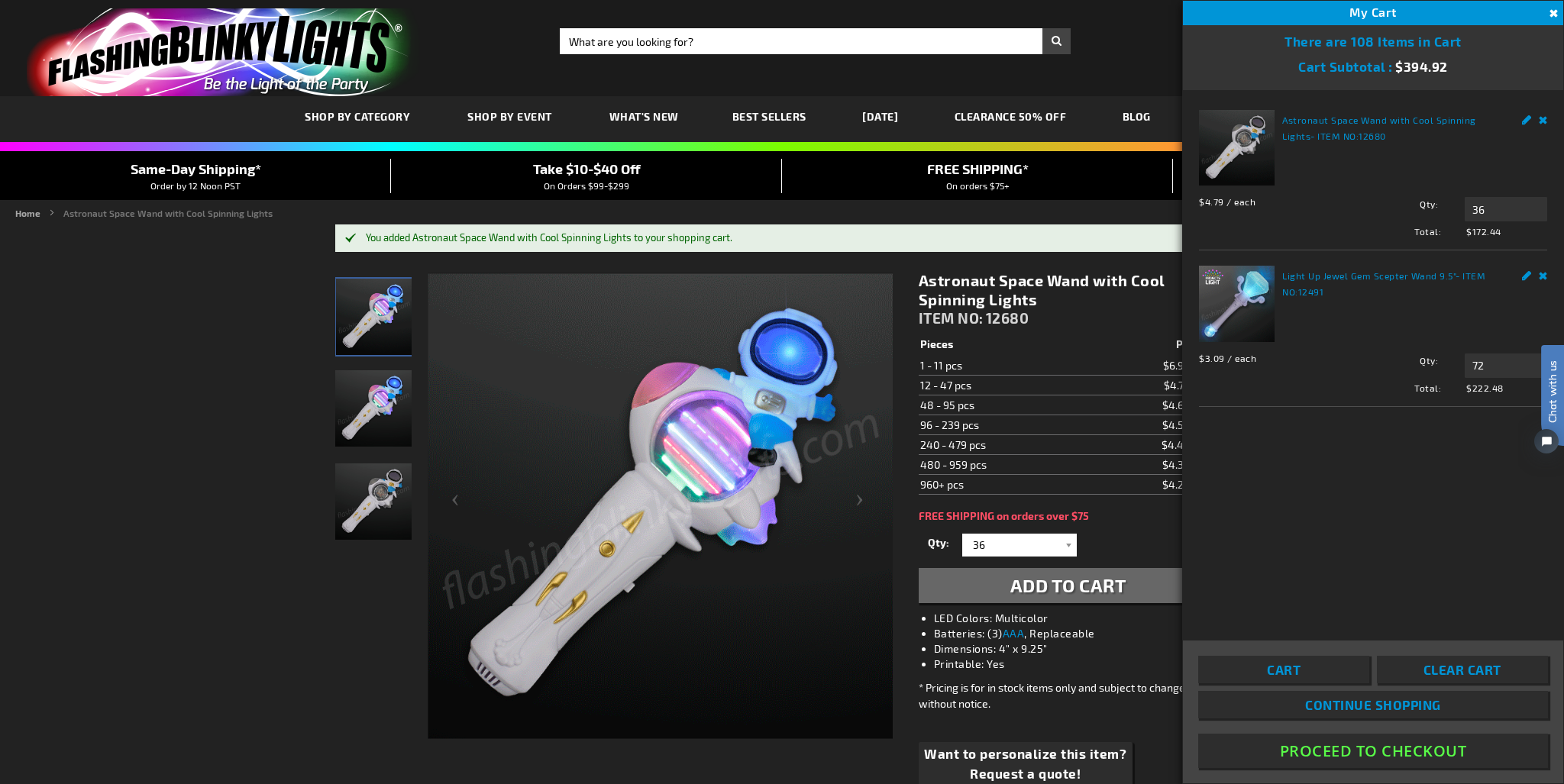
click at [1540, 273] on html "Chat with us" at bounding box center [1540, 391] width 46 height 267
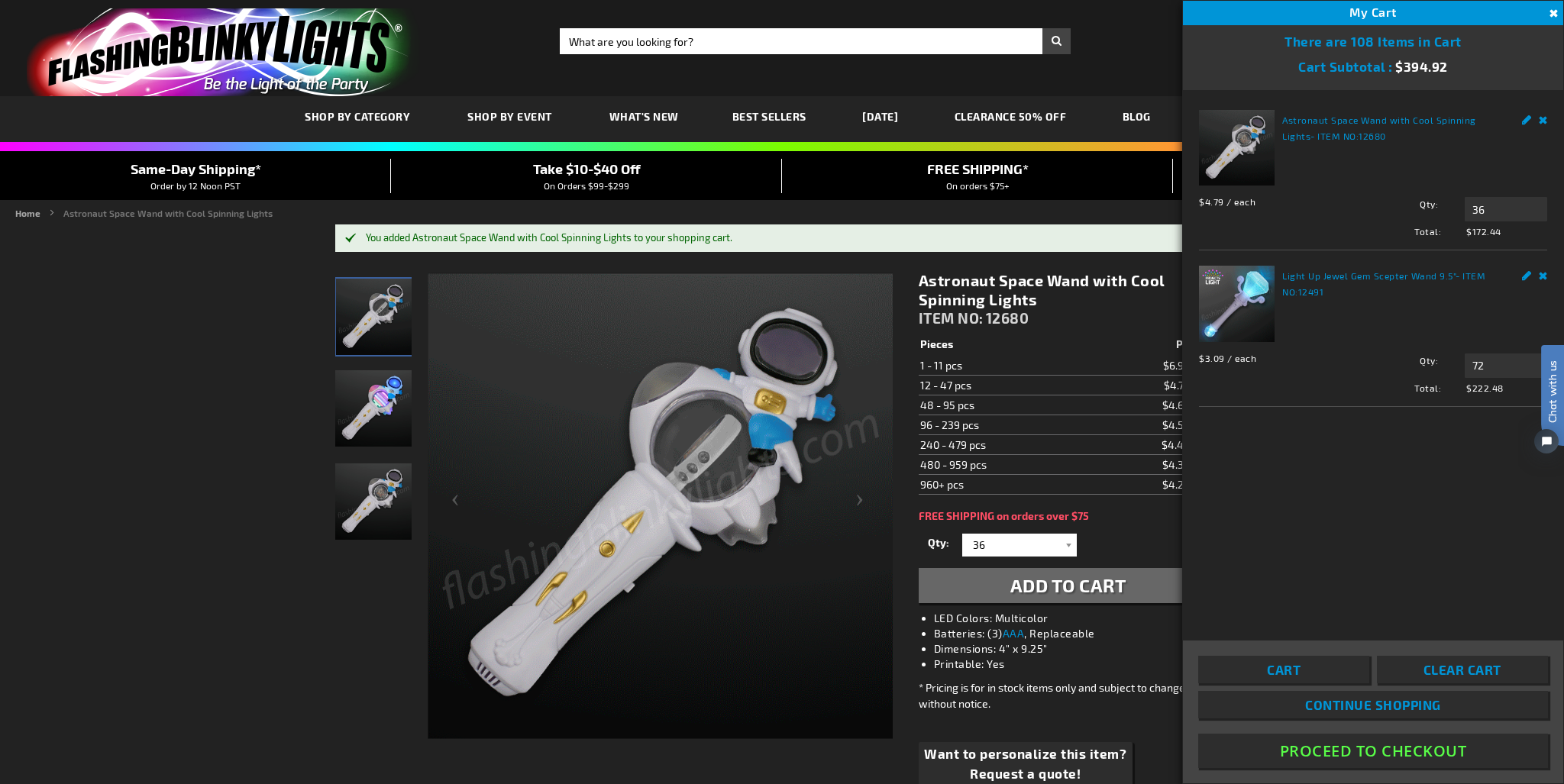
click at [1542, 119] on link "Remove" at bounding box center [1544, 118] width 9 height 16
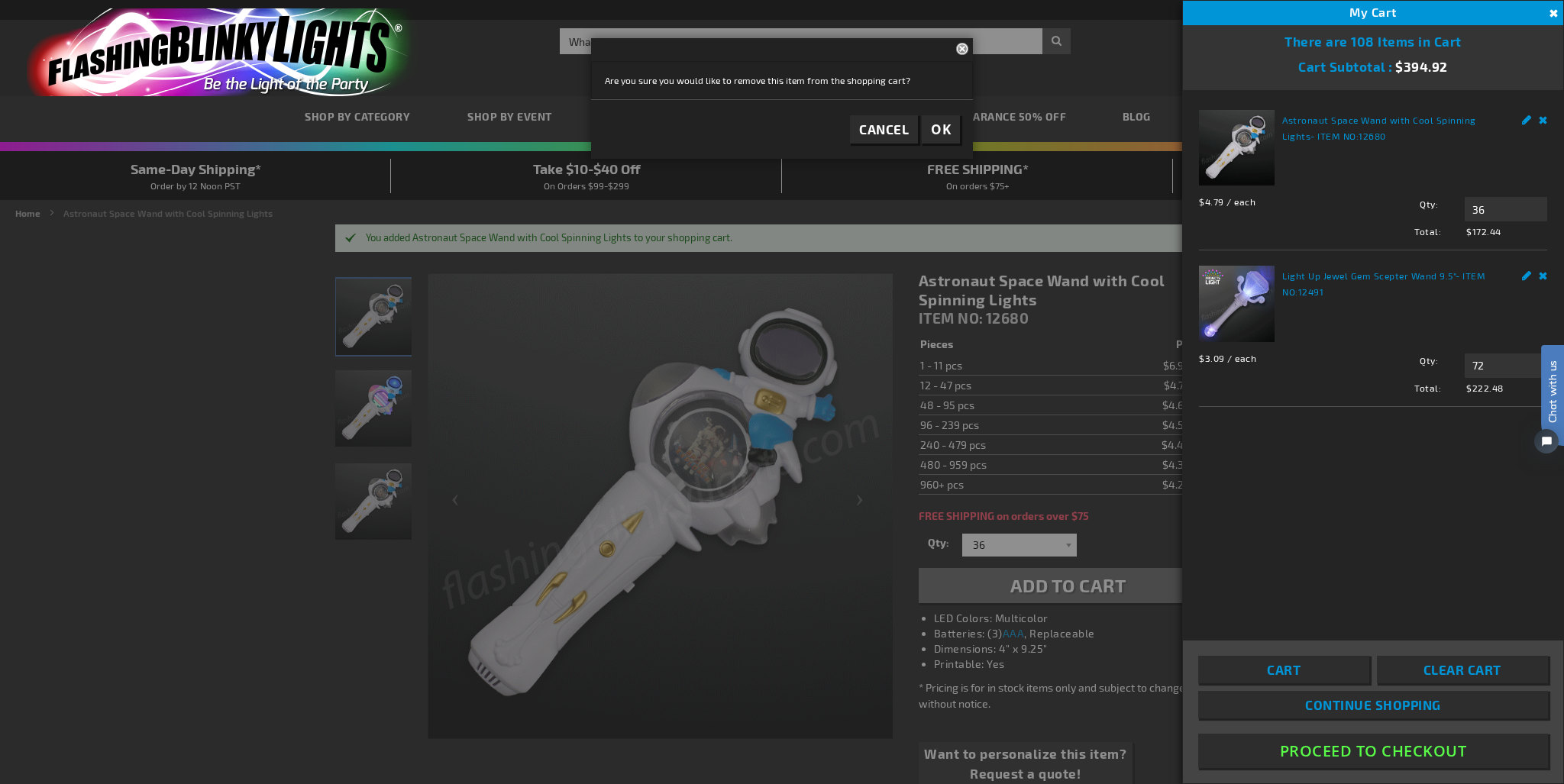
click at [942, 125] on span "OK" at bounding box center [940, 130] width 20 height 17
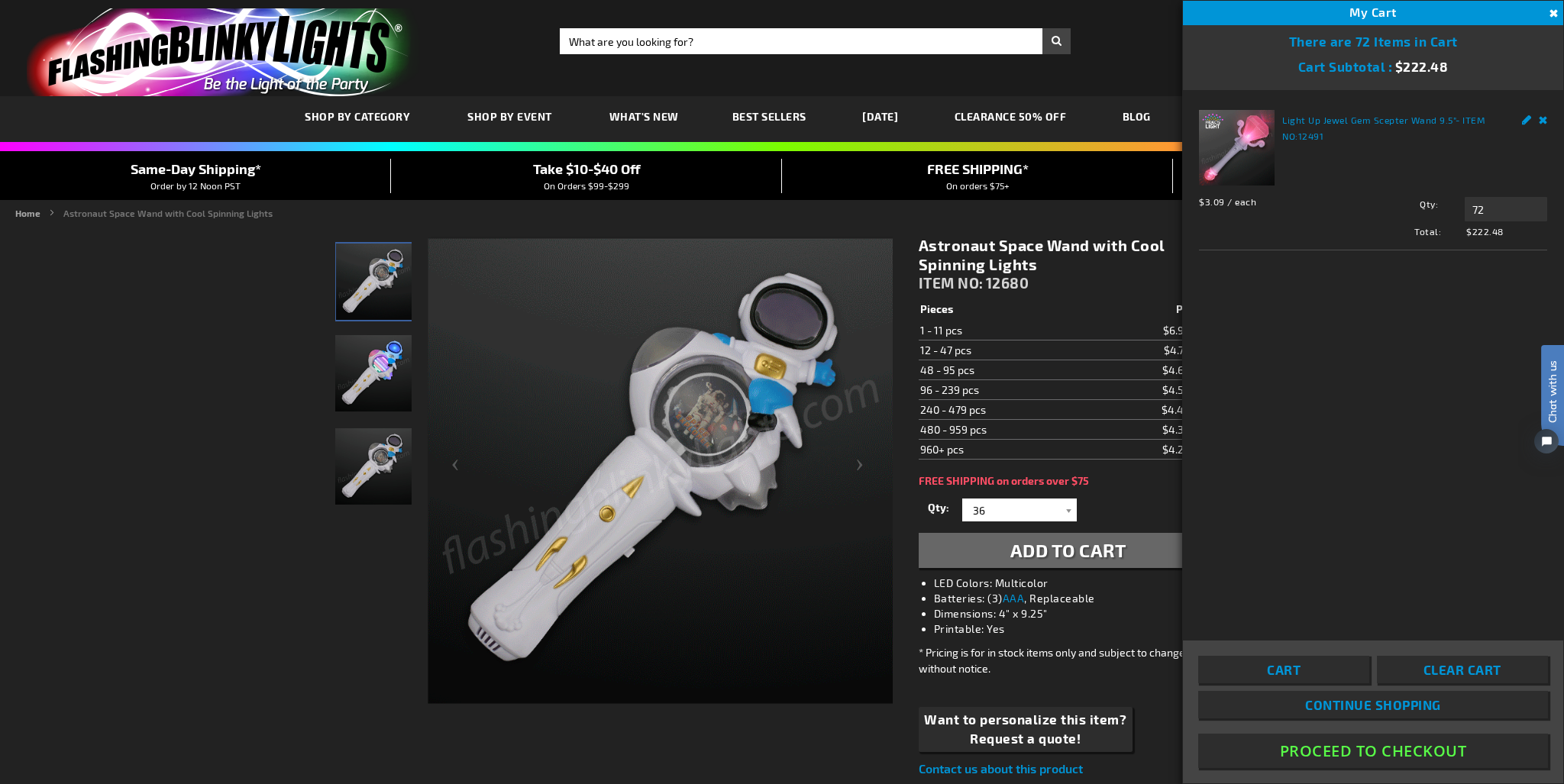
click at [1540, 117] on link "Remove" at bounding box center [1544, 118] width 9 height 16
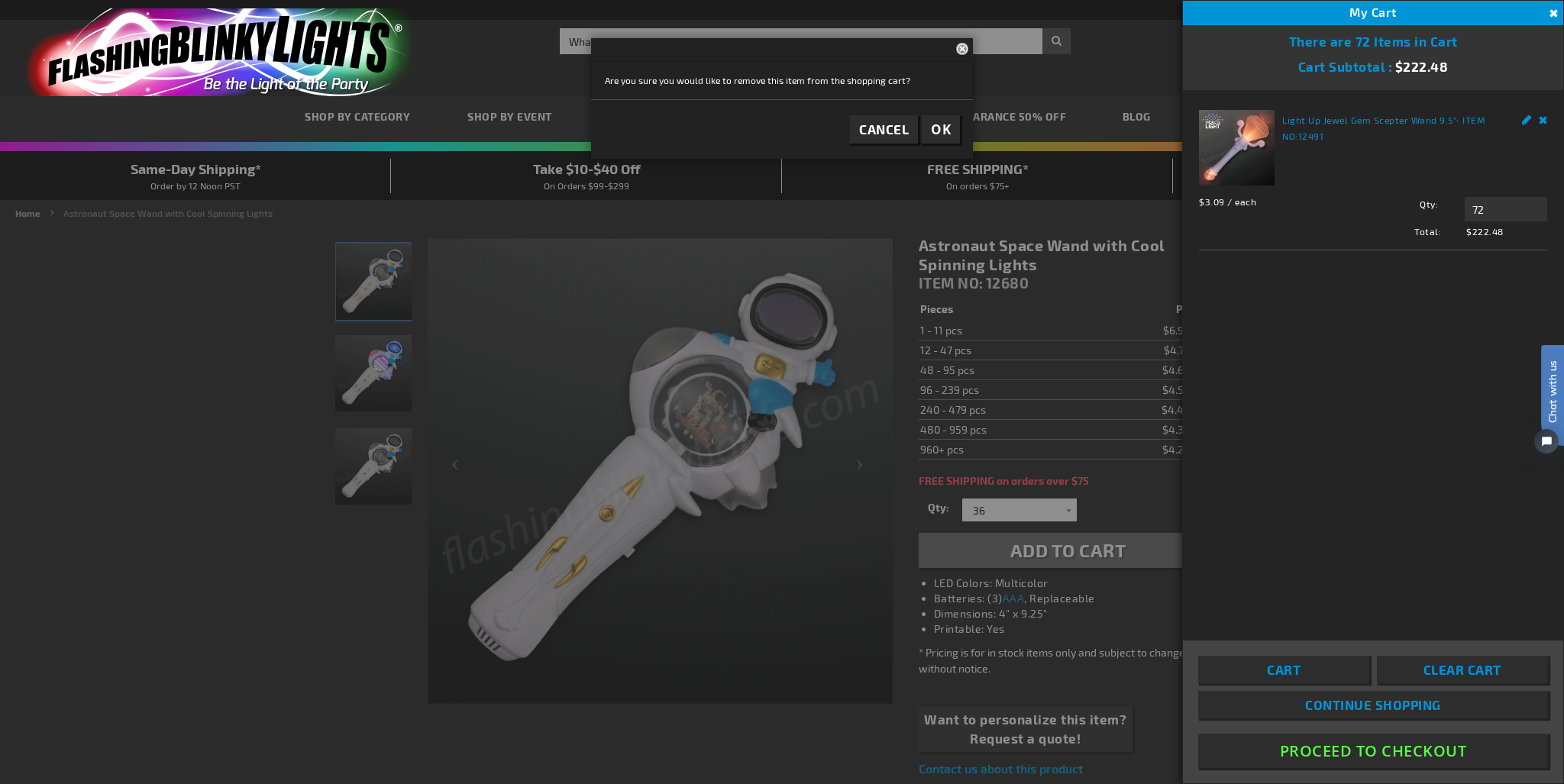
click at [940, 123] on span "OK" at bounding box center [940, 130] width 20 height 17
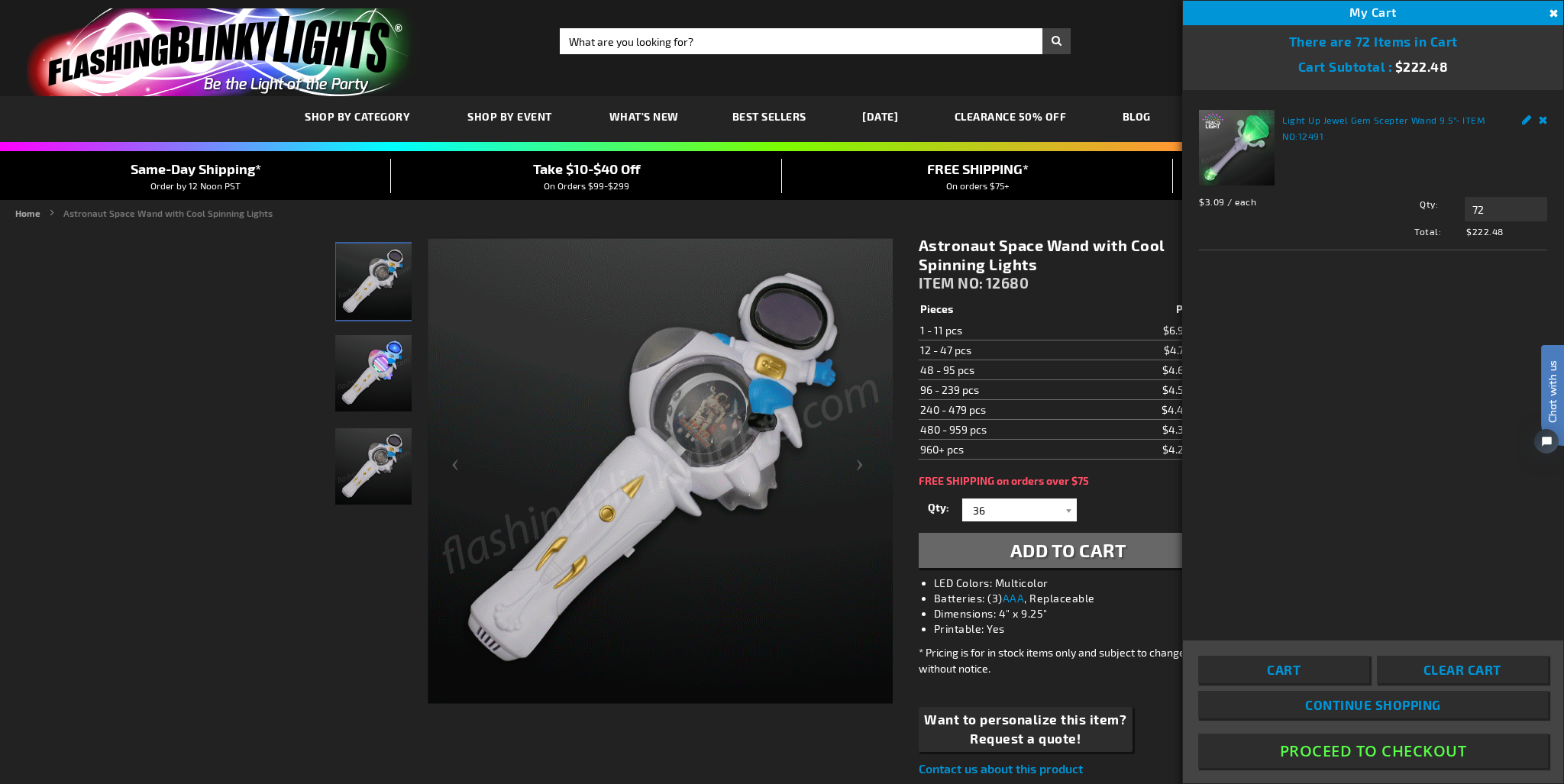
click at [1541, 114] on link "Remove" at bounding box center [1544, 118] width 9 height 16
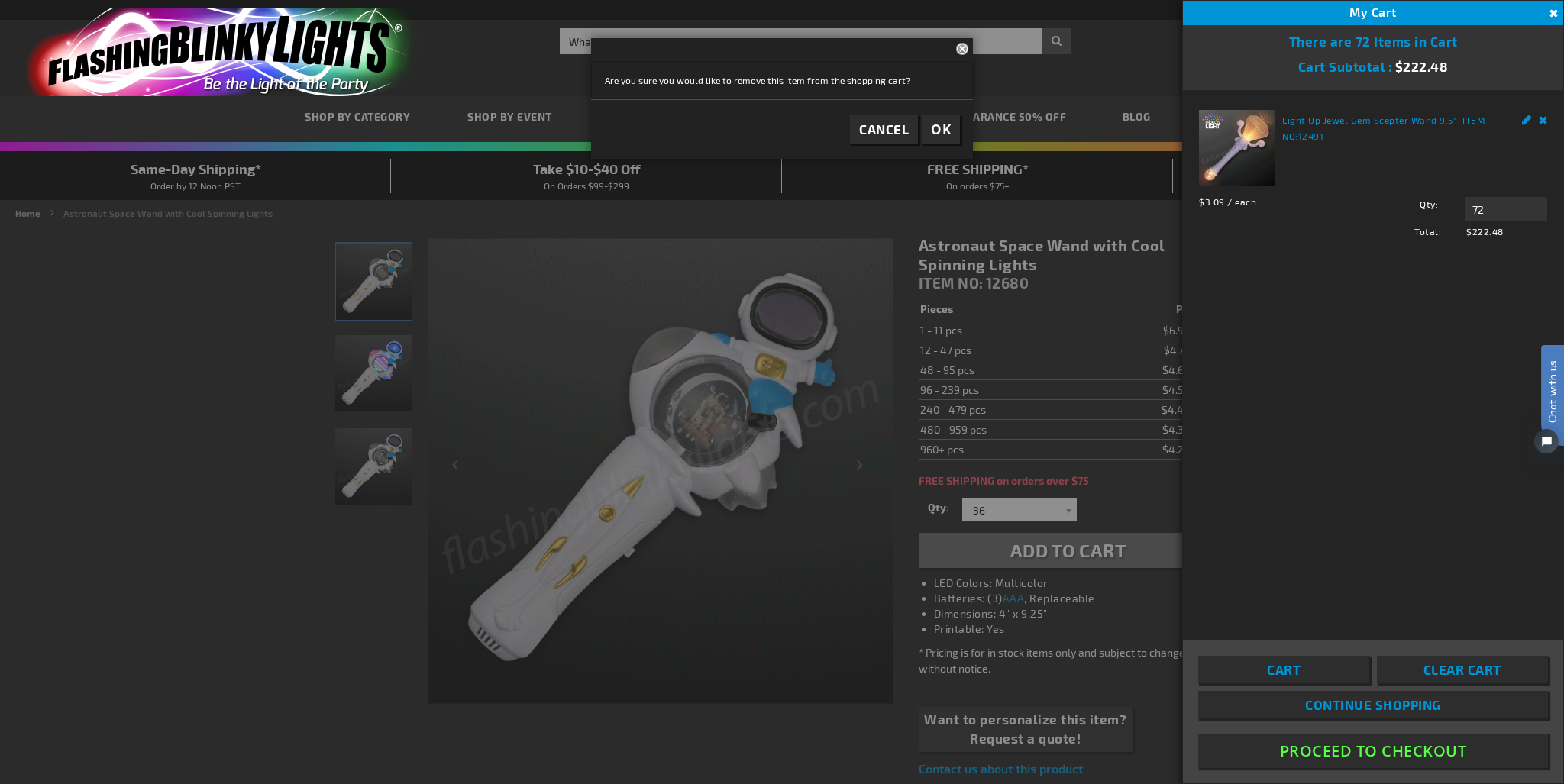
click at [947, 127] on span "OK" at bounding box center [940, 130] width 20 height 17
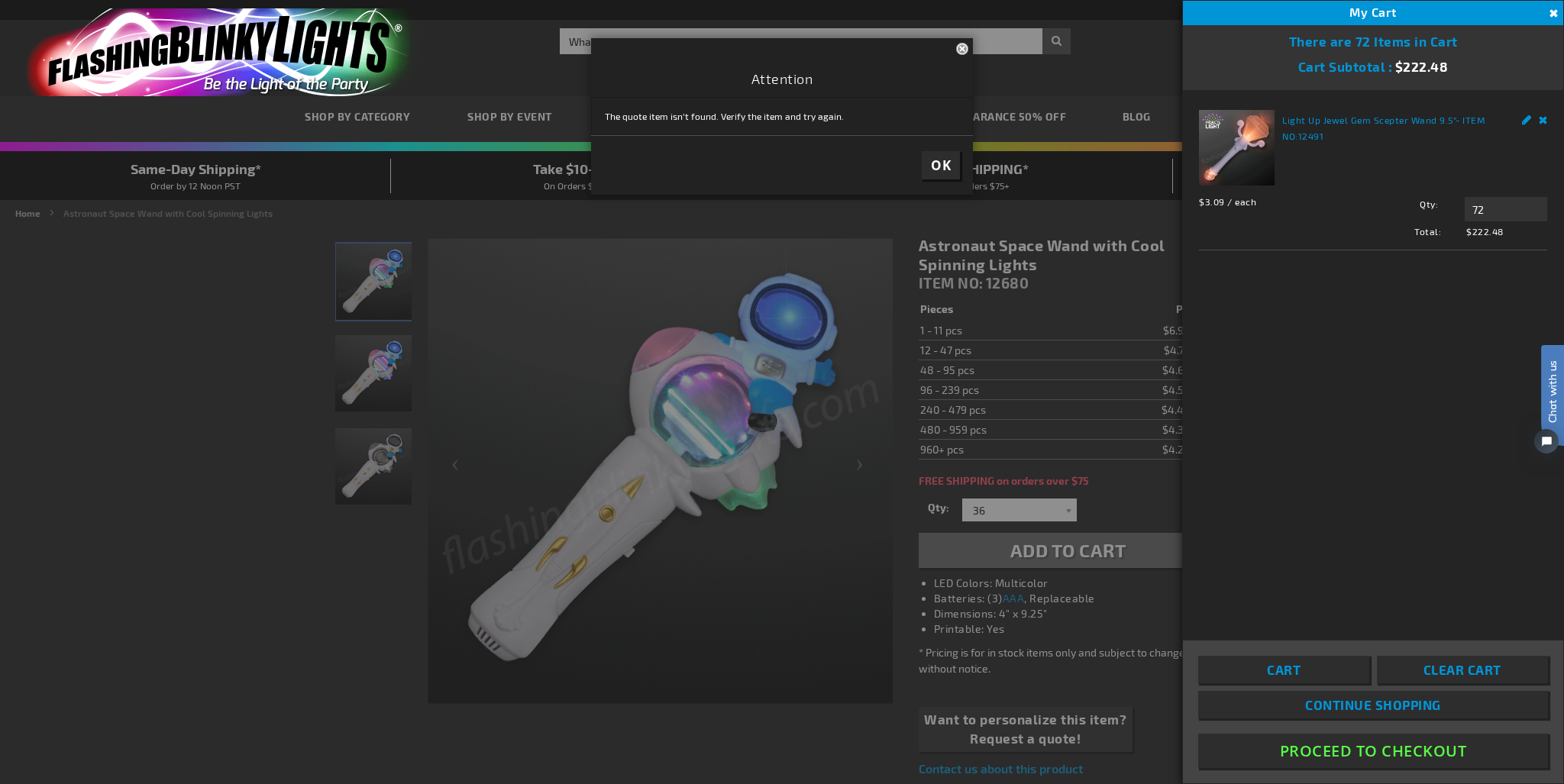
click at [945, 163] on span "OK" at bounding box center [940, 165] width 20 height 17
